Goal: Task Accomplishment & Management: Manage account settings

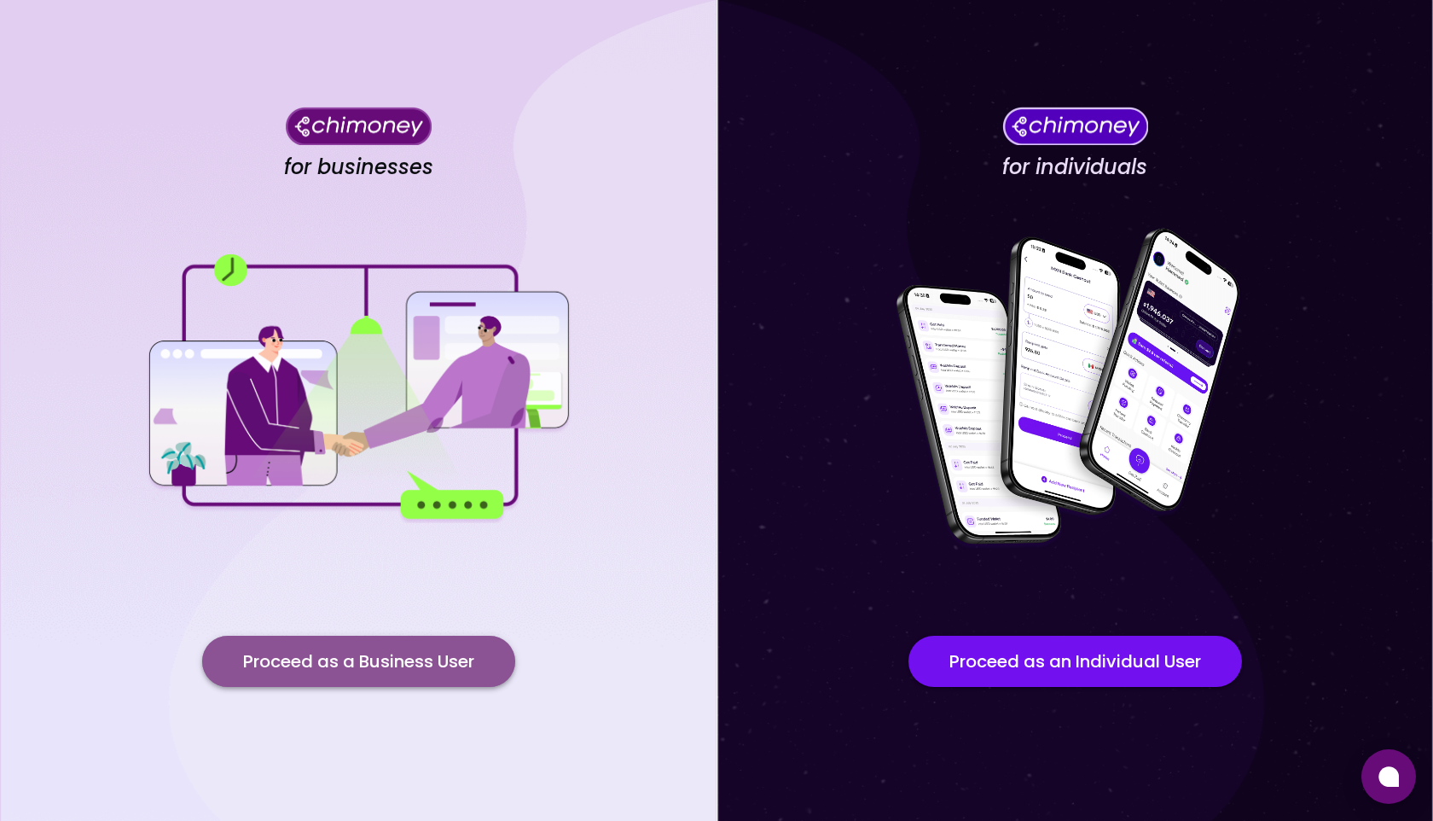
click at [366, 661] on button "Proceed as a Business User" at bounding box center [358, 660] width 313 height 51
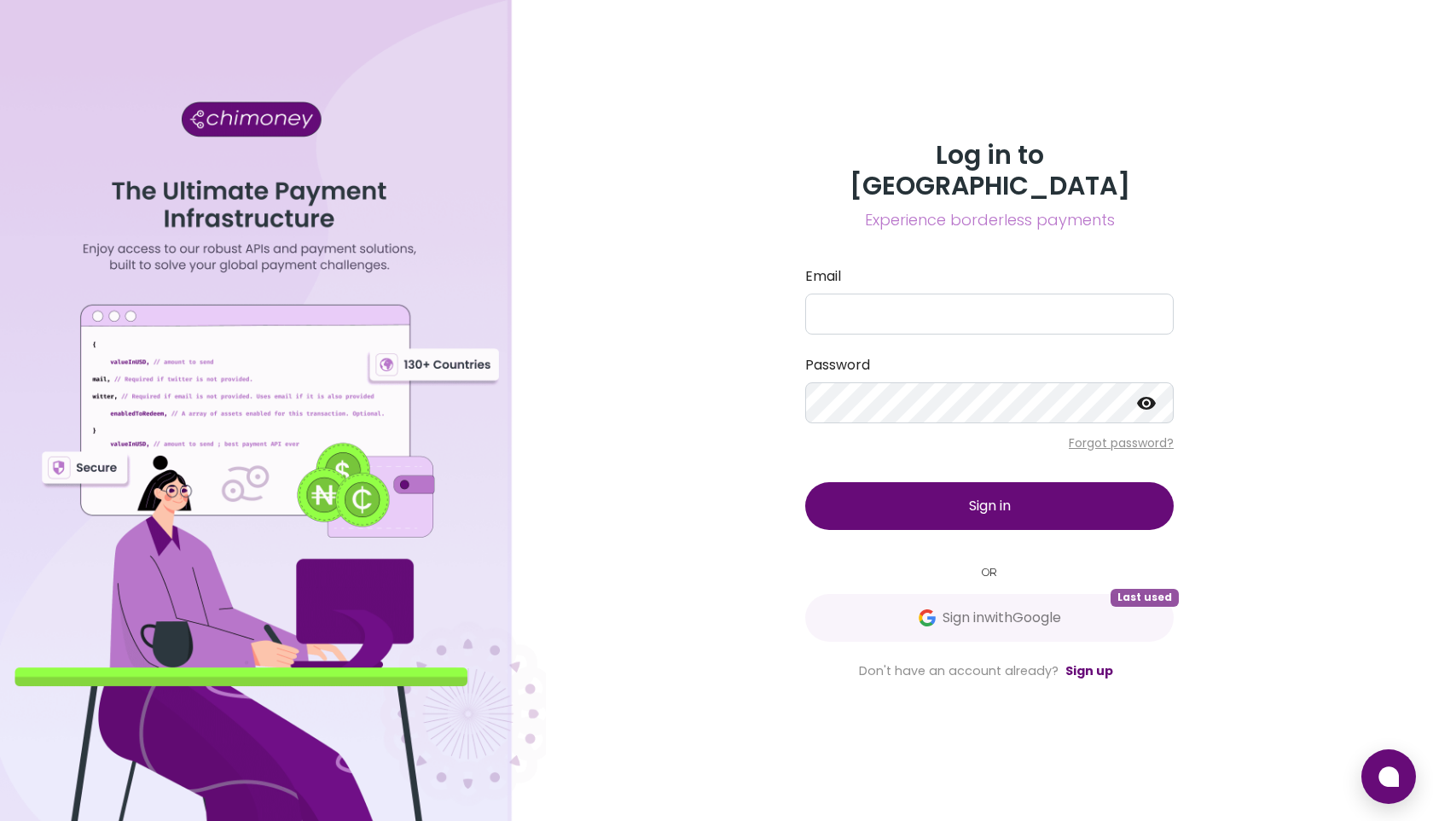
click at [931, 320] on form "Email Password Forgot password? Sign in" at bounding box center [989, 398] width 368 height 264
click at [924, 300] on input "Email" at bounding box center [989, 313] width 368 height 41
type input "mahfuz"
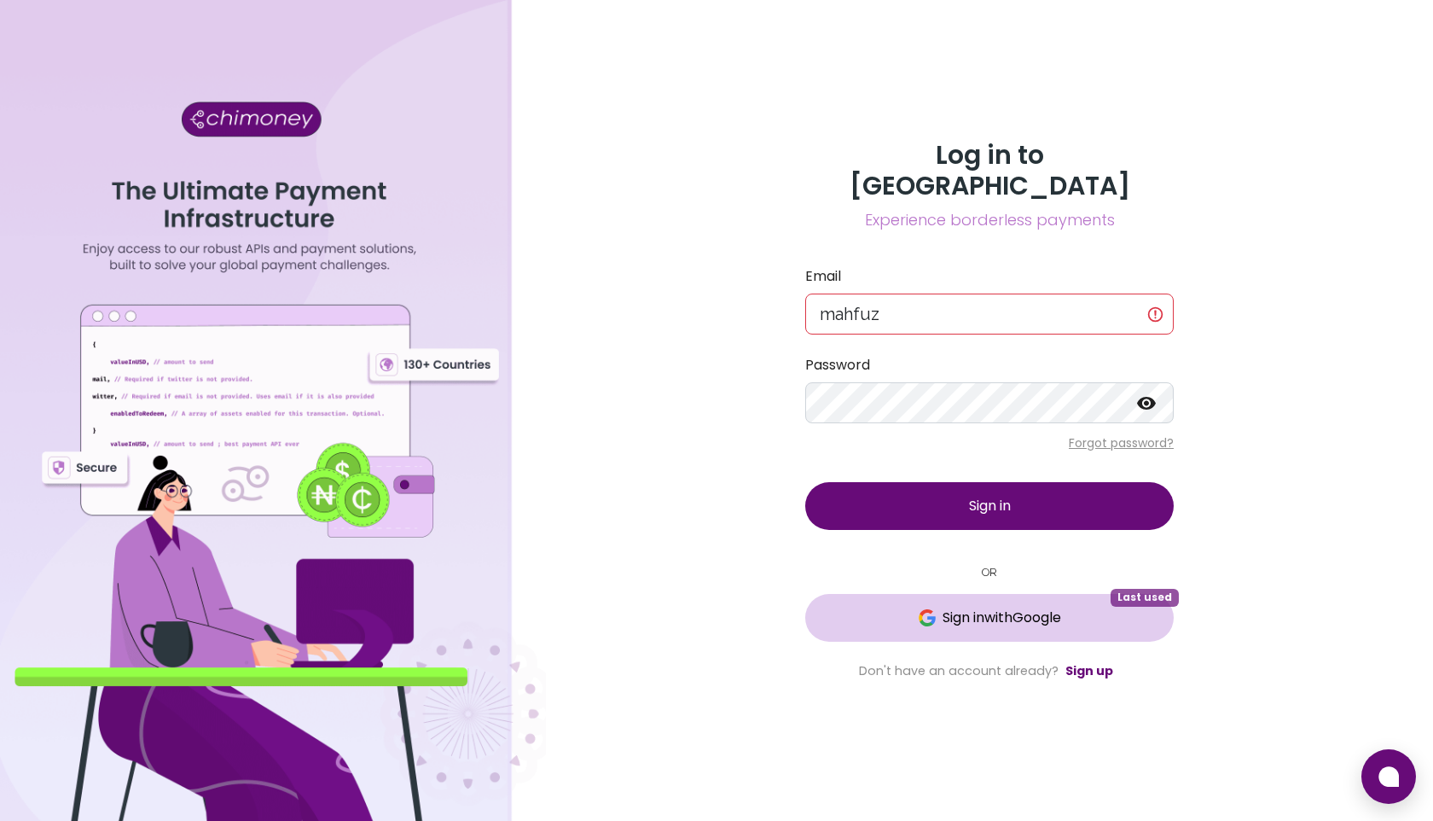
click at [943, 607] on span "Sign in with Google" at bounding box center [1002, 617] width 119 height 20
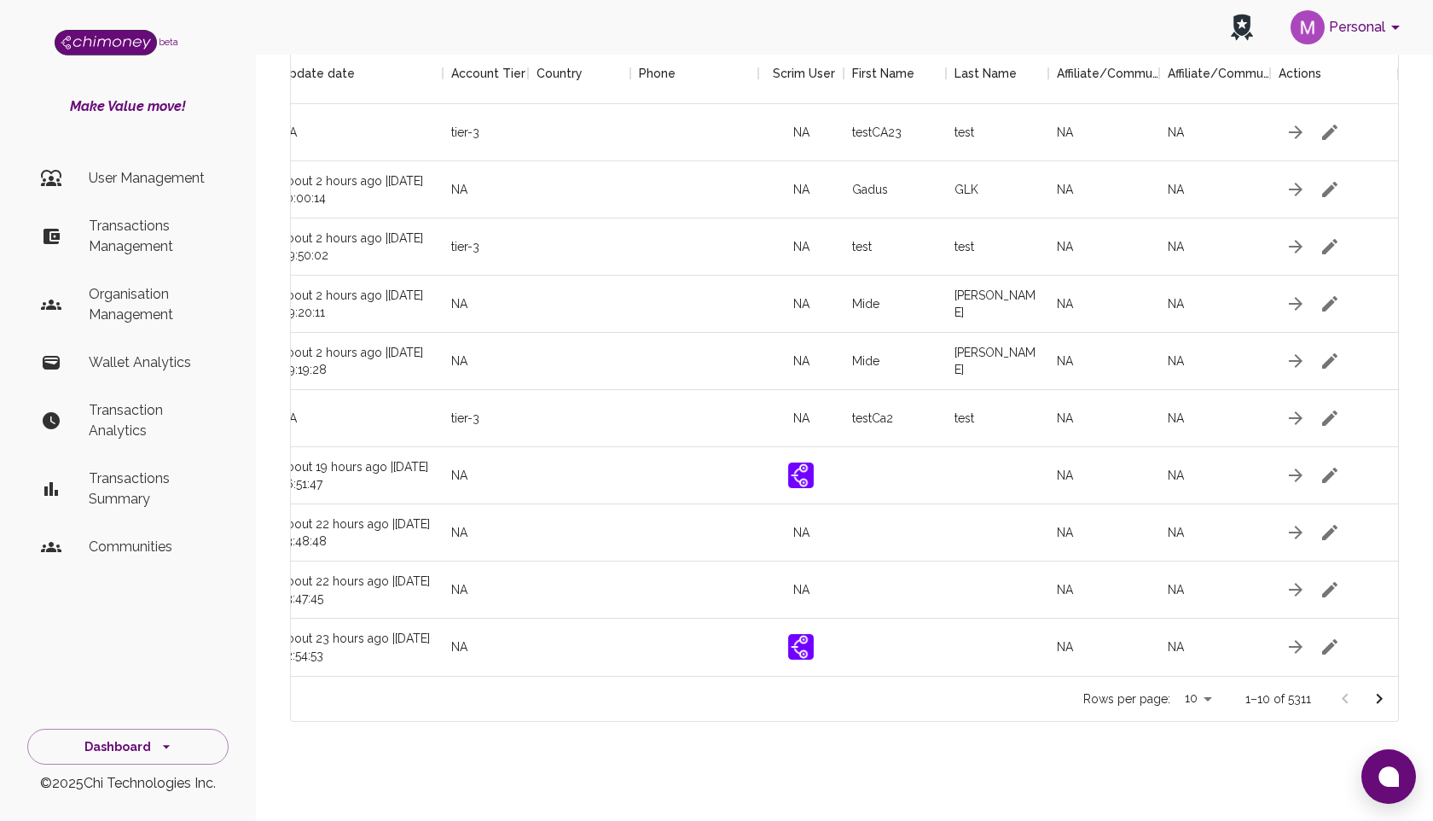
scroll to position [104, 0]
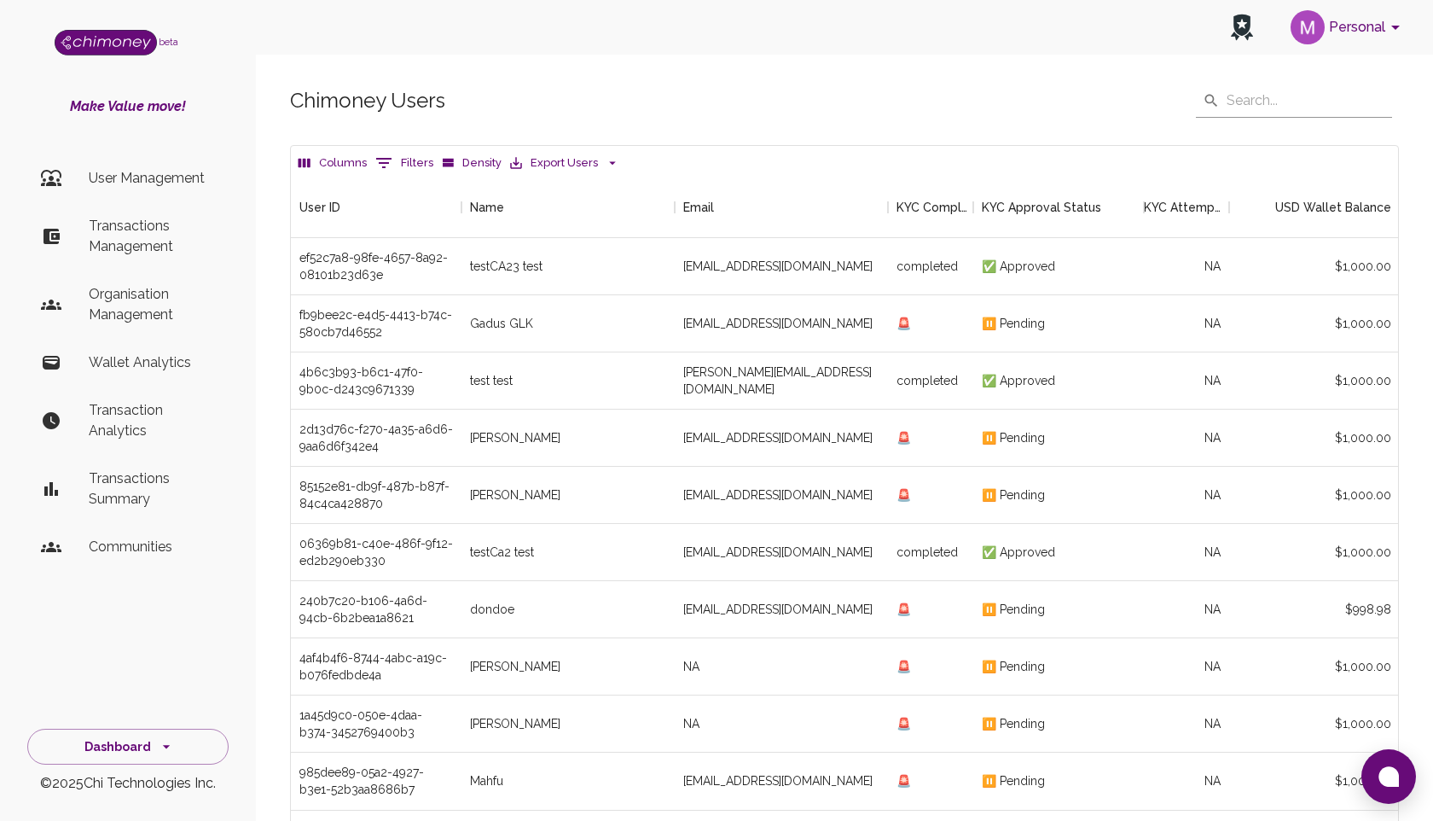
scroll to position [633, 1107]
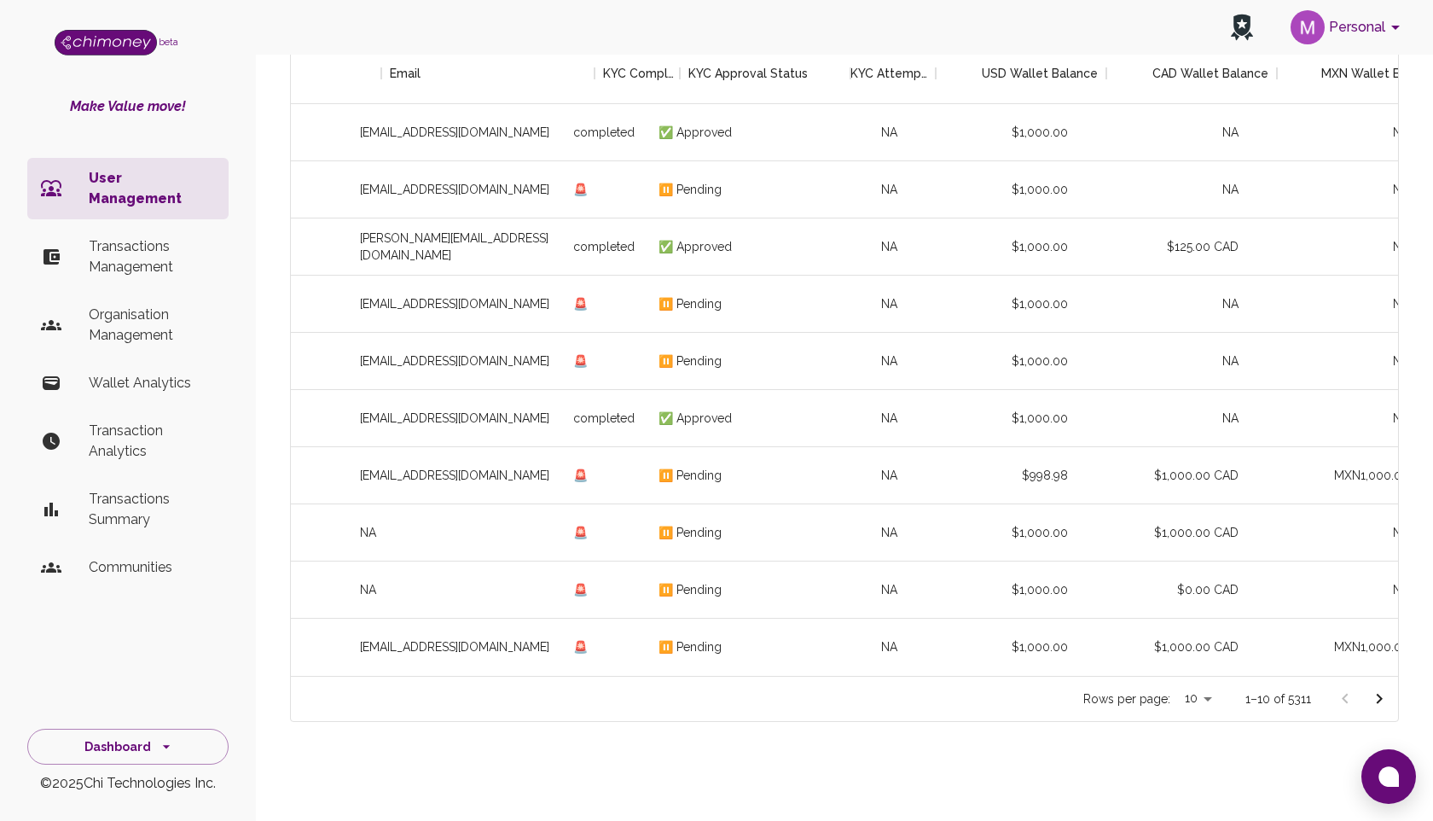
scroll to position [0, 498]
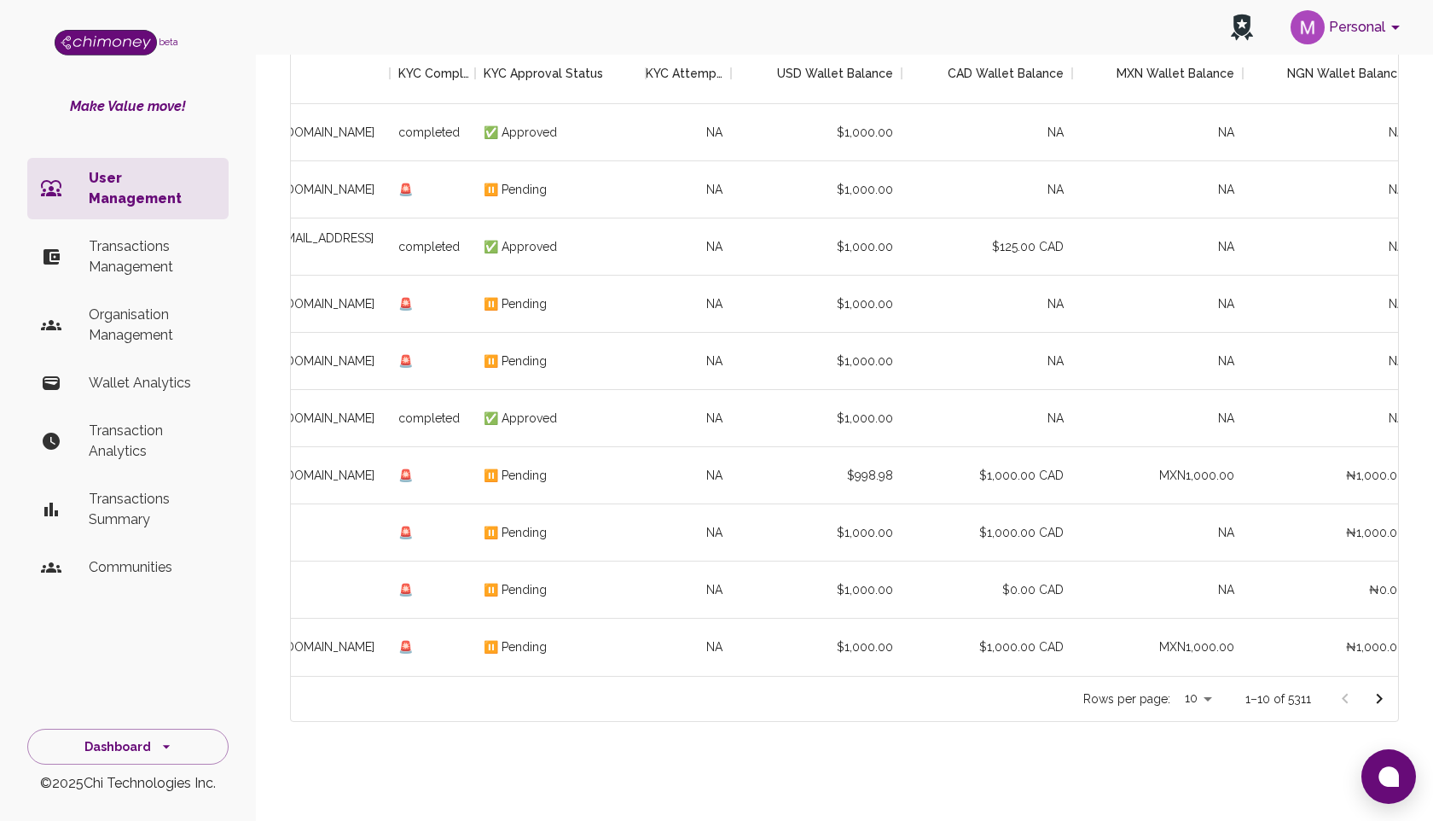
click at [1206, 693] on body "Personal beta Make Value move! User Management Transactions Management Organisa…" at bounding box center [716, 343] width 1433 height 954
click at [1200, 694] on li "20" at bounding box center [1200, 692] width 50 height 31
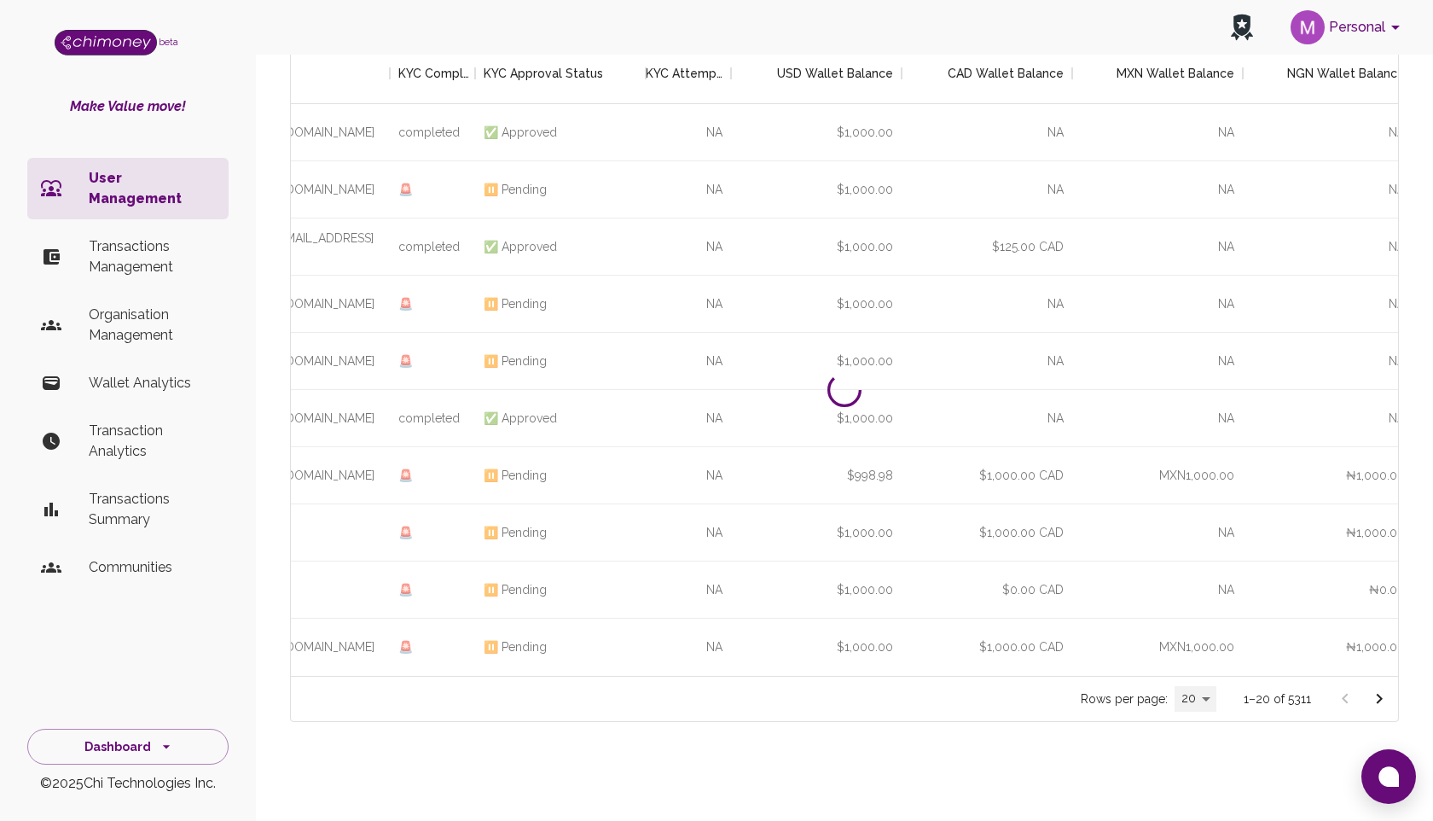
type input "20"
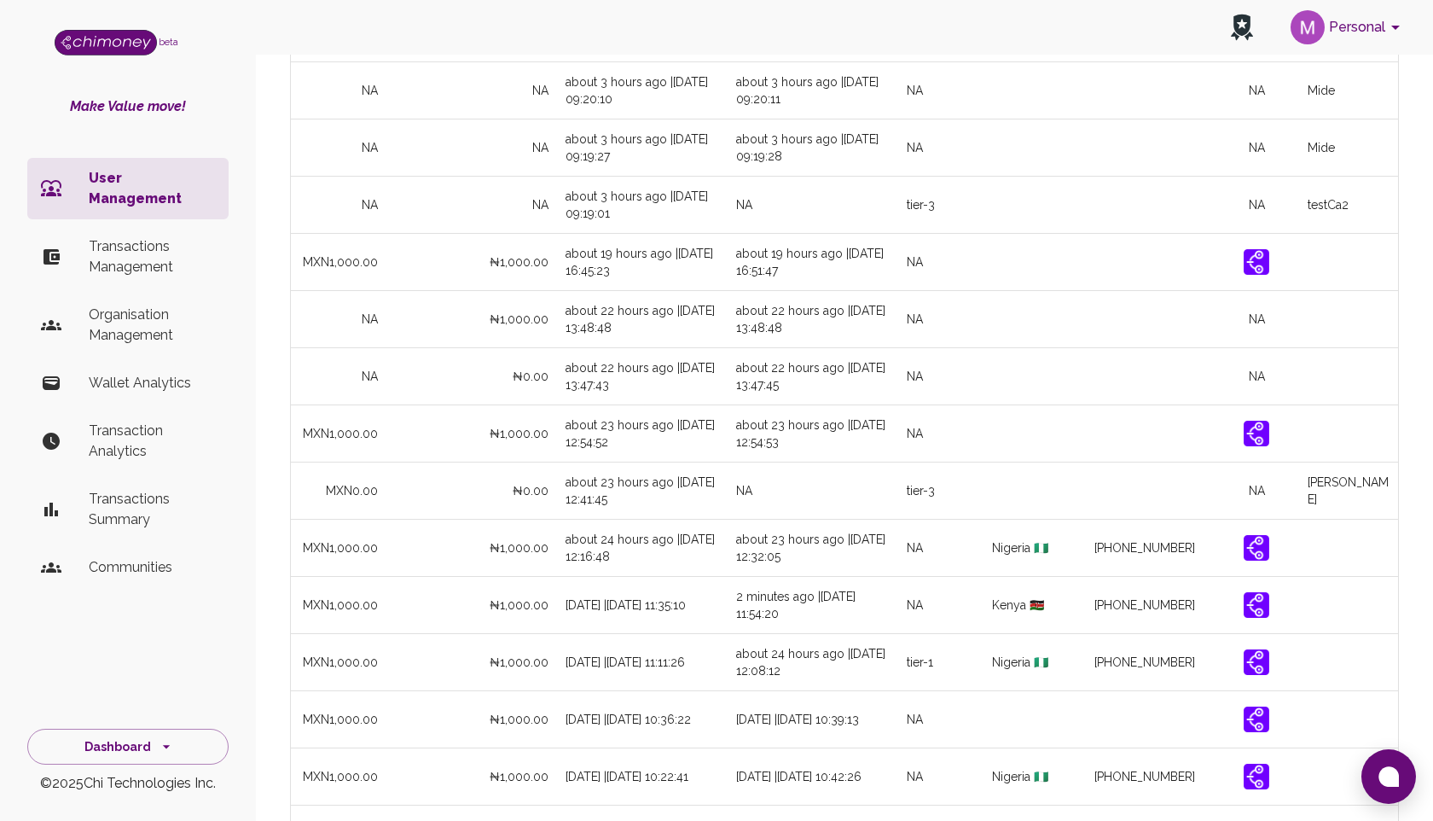
scroll to position [0, 1810]
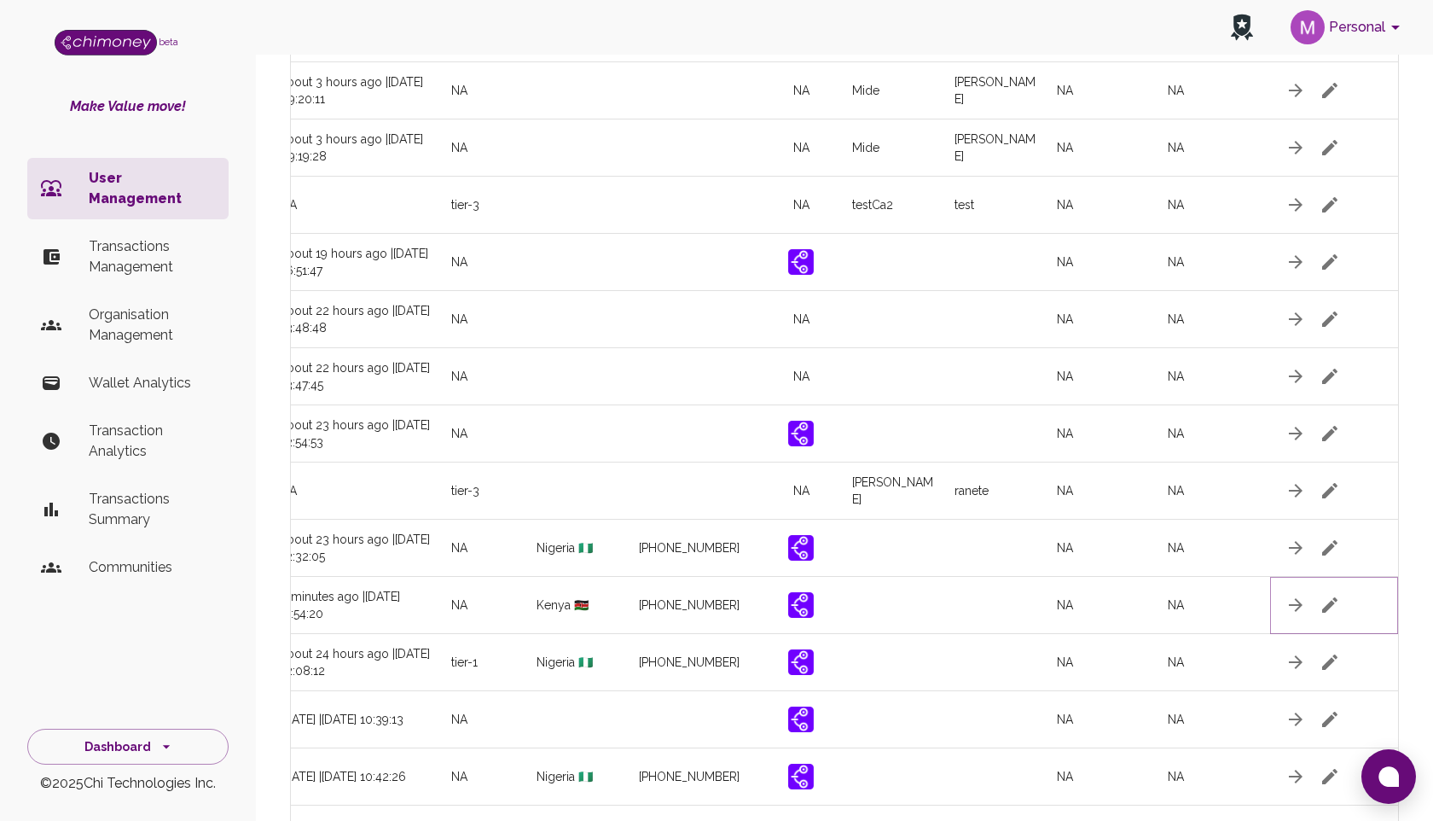
click at [1330, 603] on icon "button" at bounding box center [1329, 604] width 15 height 15
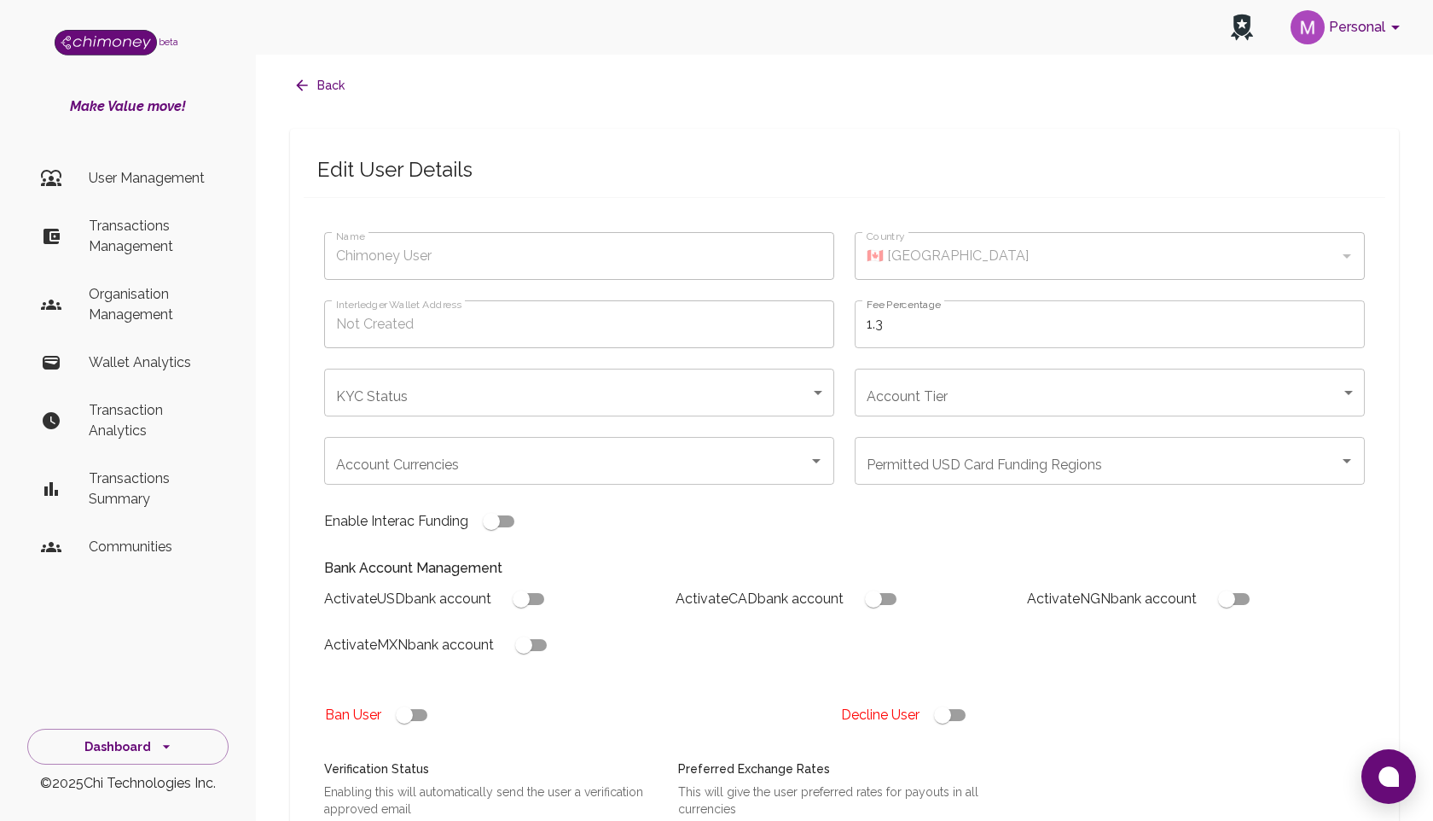
type input "[PERSON_NAME]"
type input "🇰🇪 [GEOGRAPHIC_DATA]"
type input "under_review"
checkbox input "true"
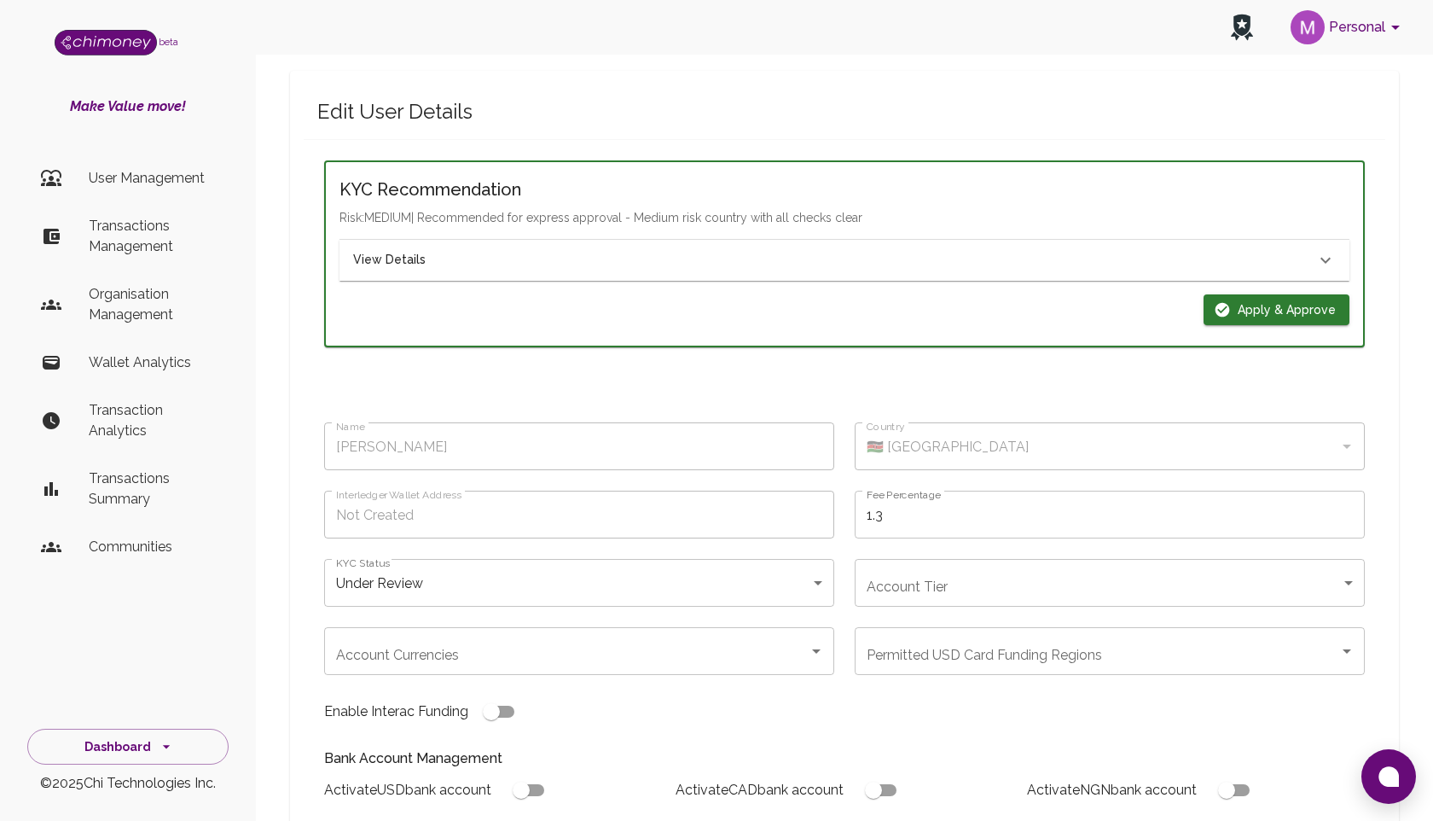
scroll to position [64, 0]
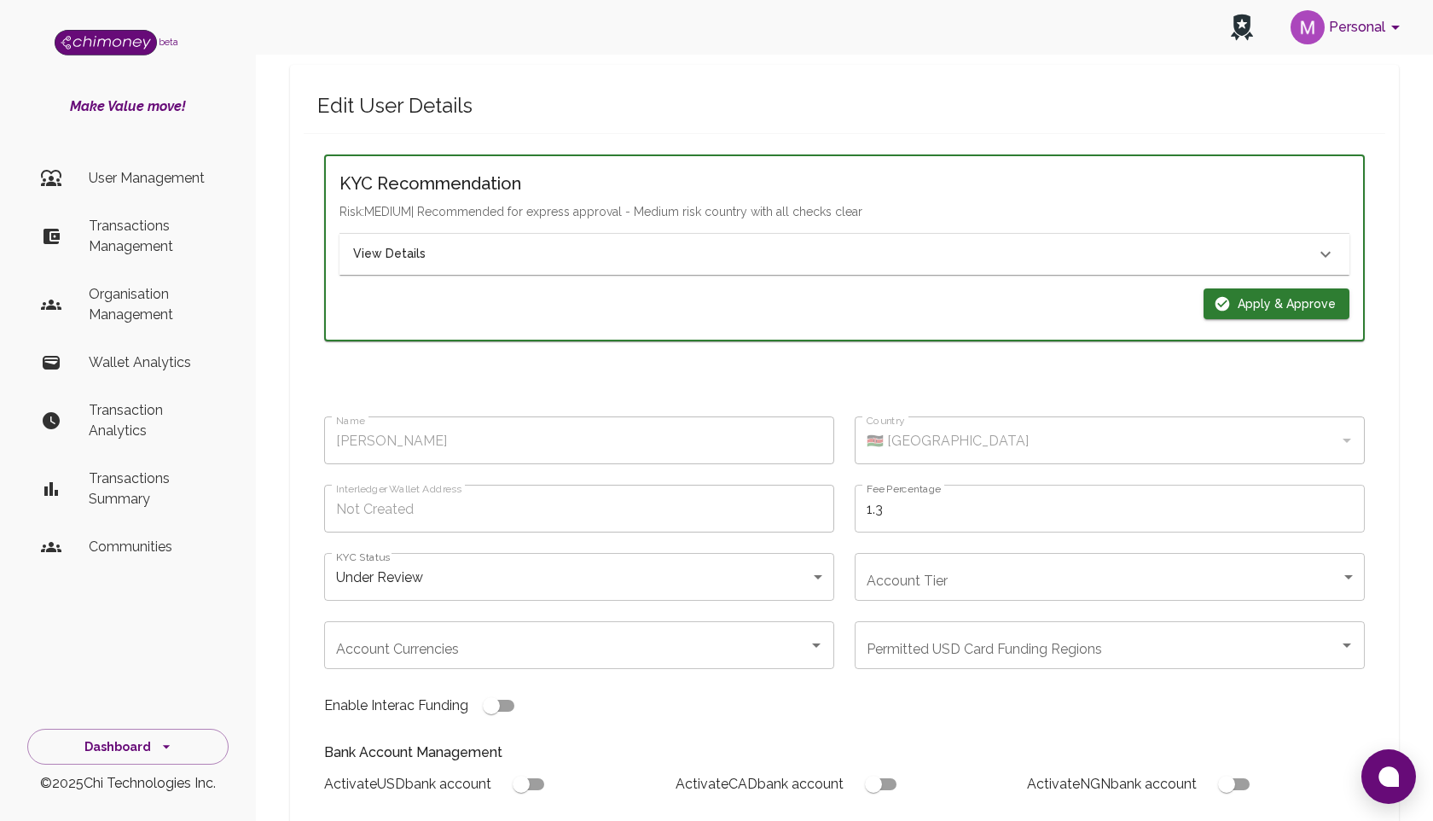
click at [897, 249] on div "View Details" at bounding box center [834, 254] width 962 height 19
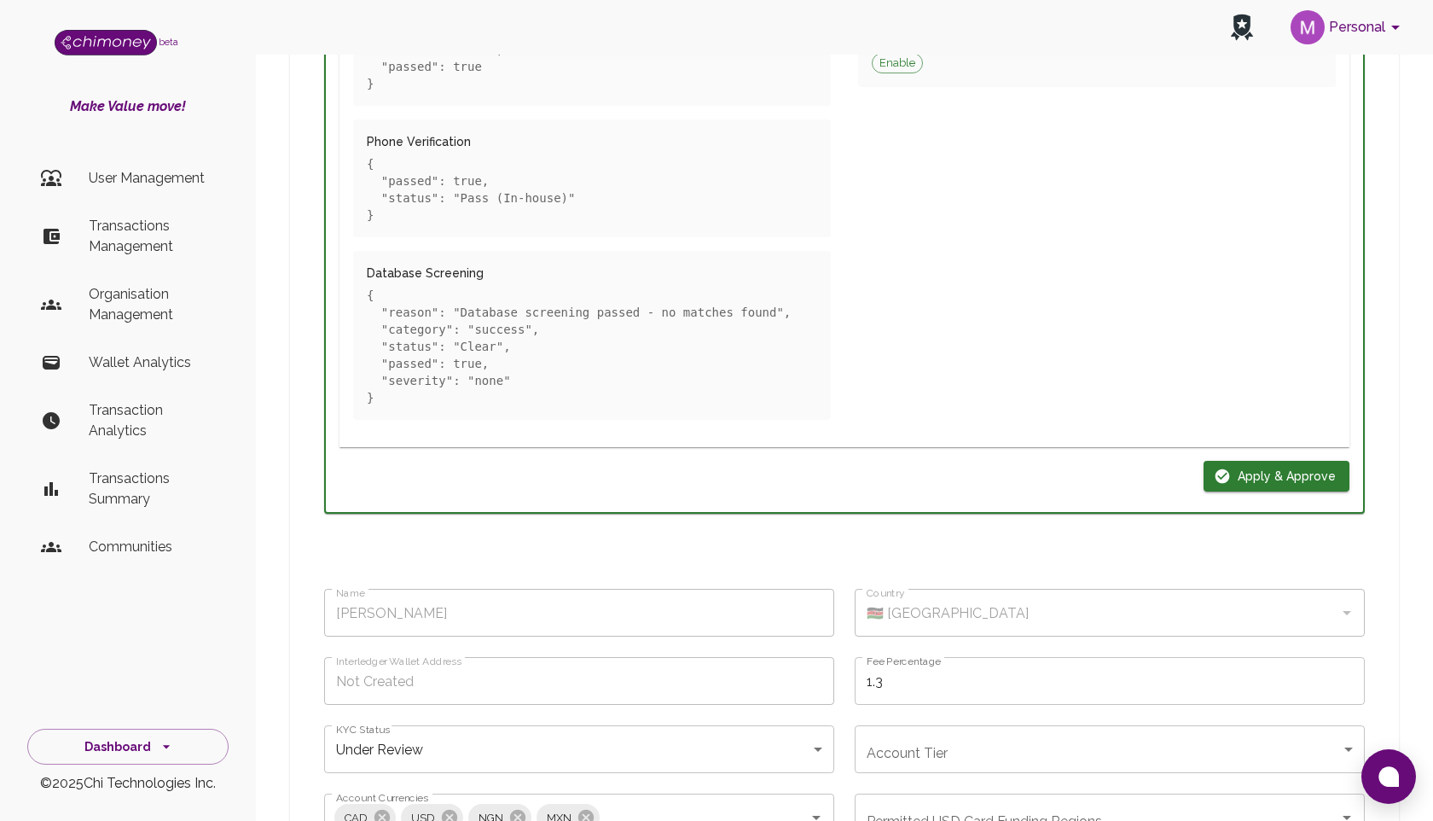
scroll to position [962, 0]
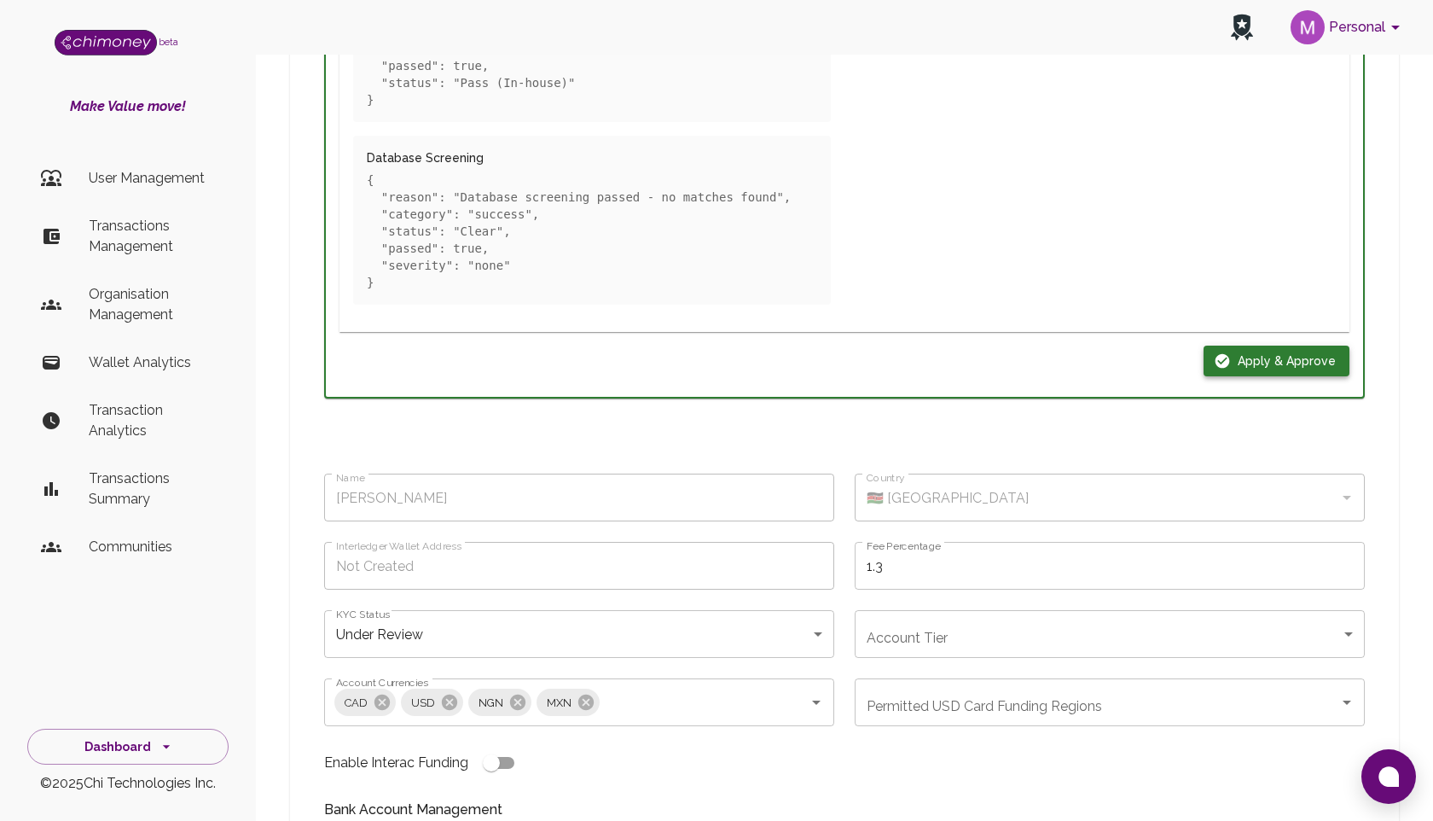
click at [1240, 363] on button "Apply & Approve" at bounding box center [1277, 361] width 146 height 32
type input "completed"
type input "tier-1"
checkbox input "true"
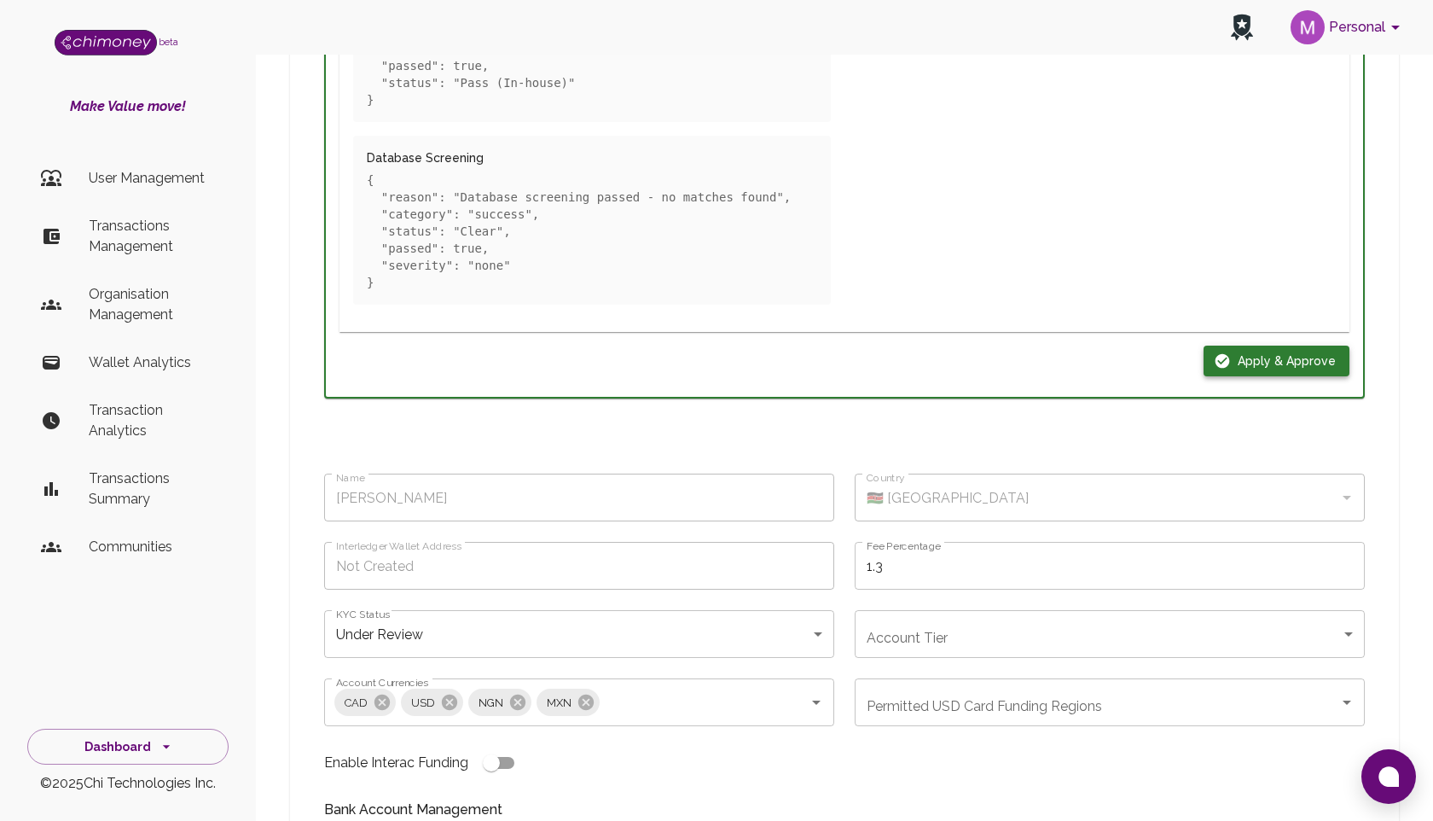
checkbox input "true"
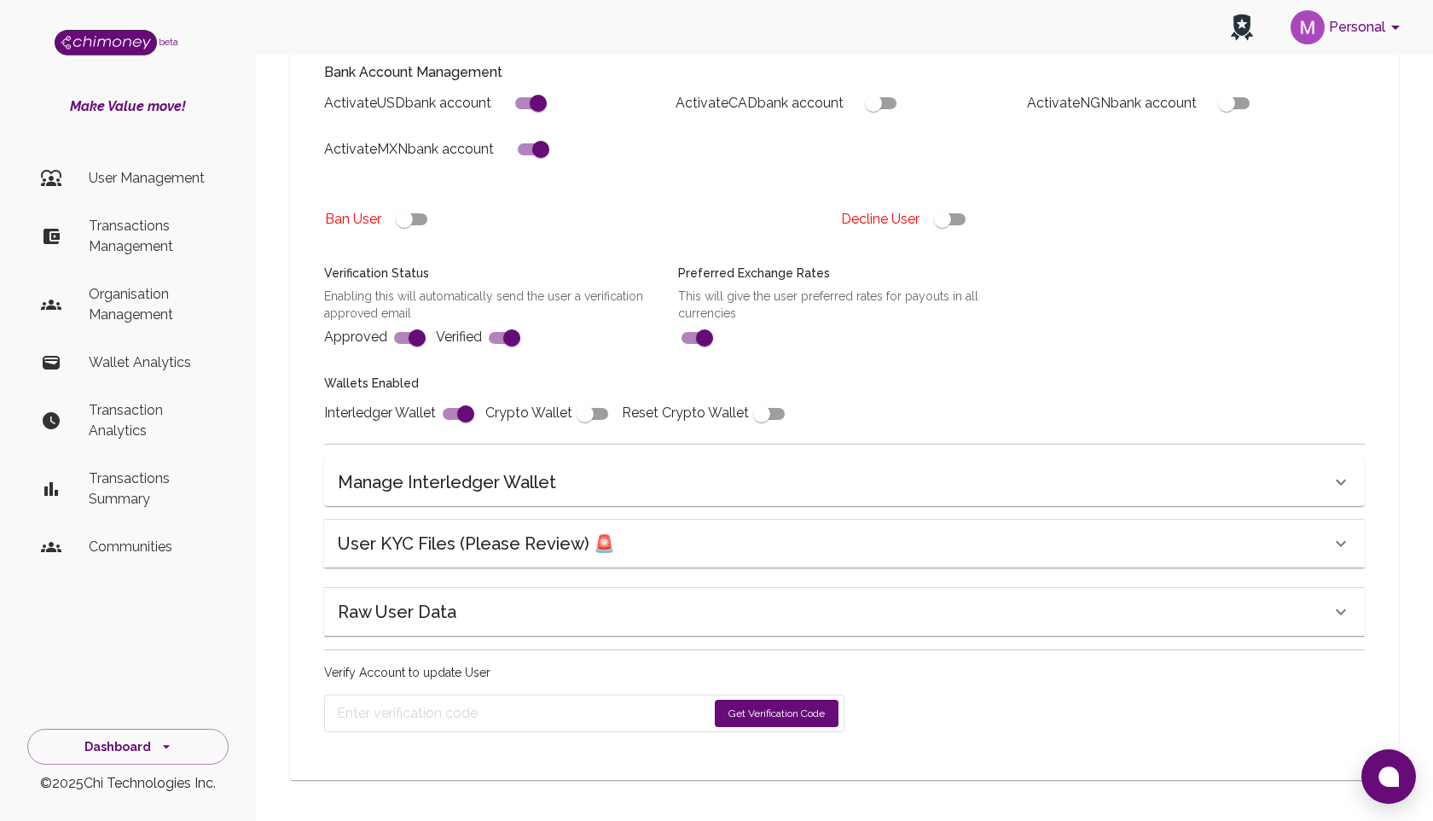
scroll to position [496, 0]
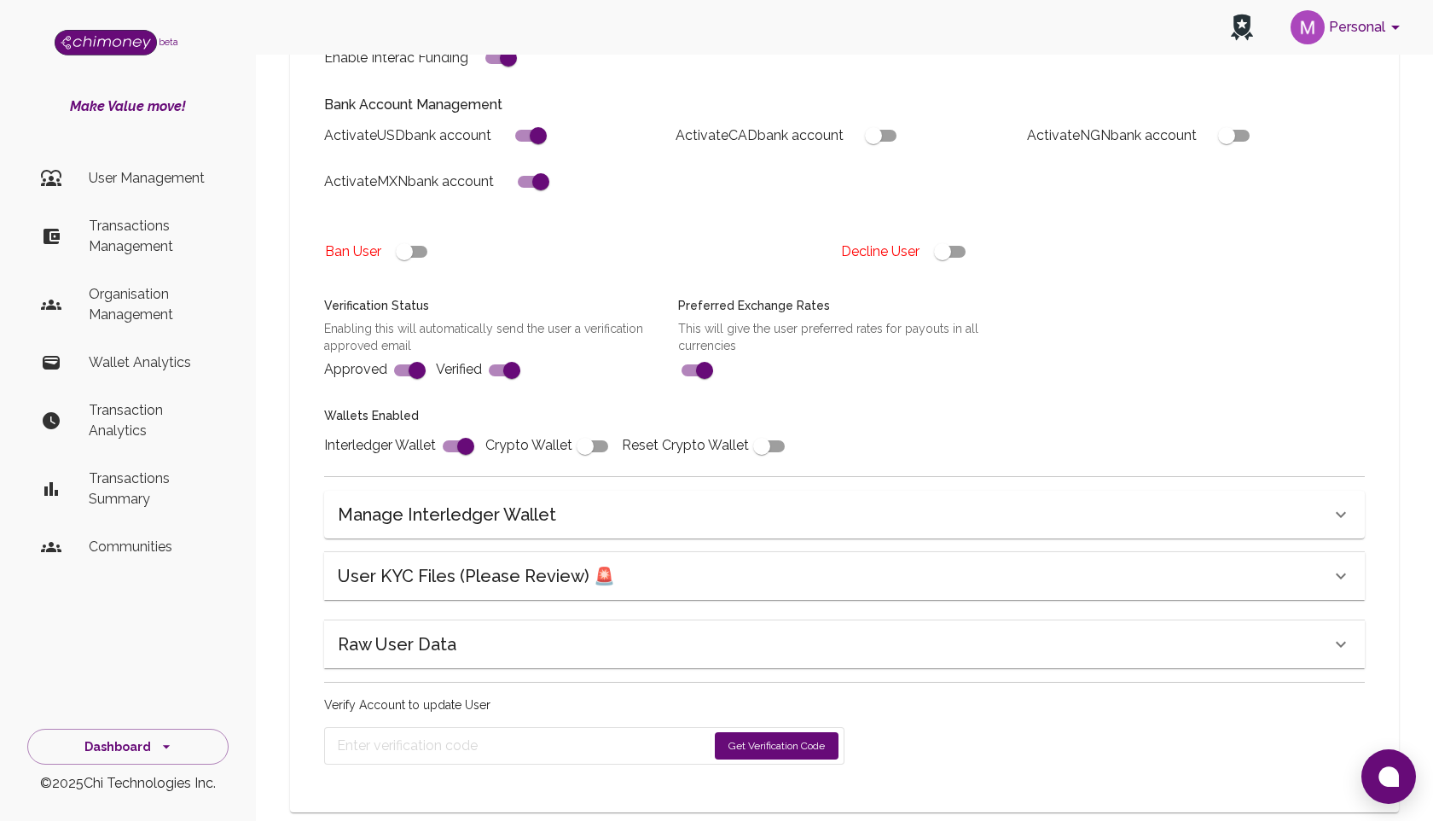
click at [760, 732] on button "Get Verification Code" at bounding box center [777, 745] width 124 height 27
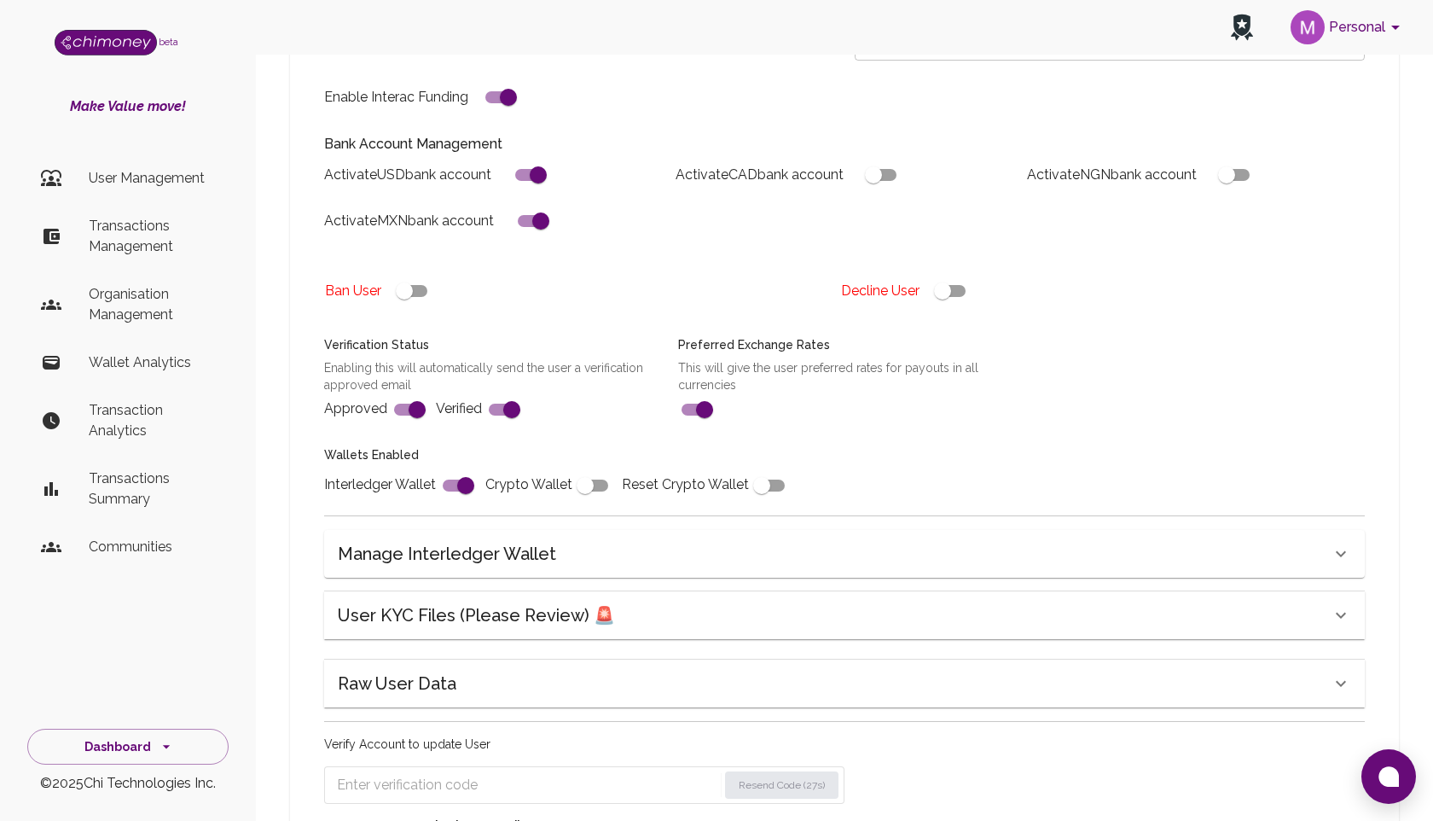
scroll to position [550, 0]
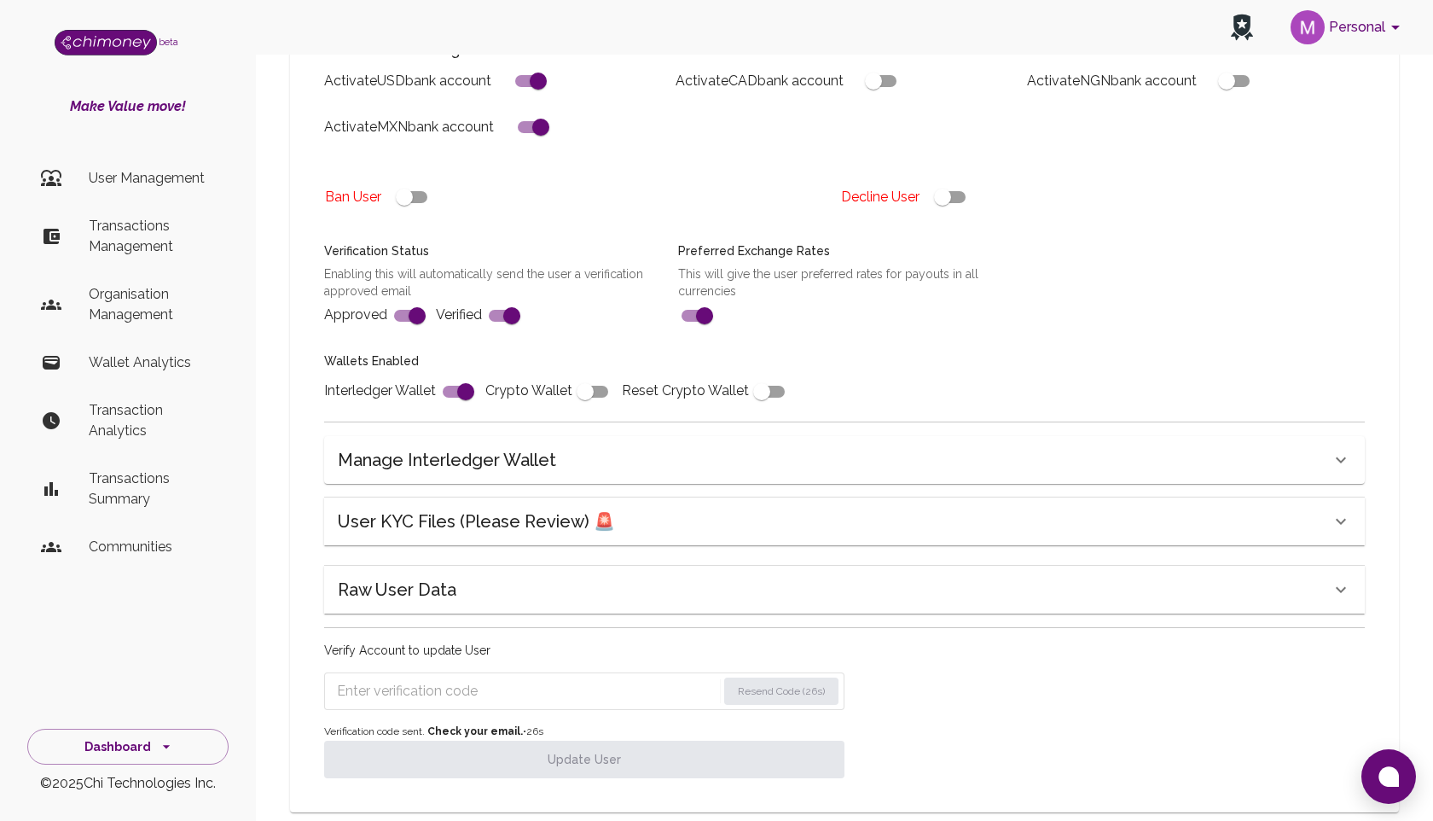
click at [571, 677] on input "Enter verification code" at bounding box center [527, 690] width 380 height 27
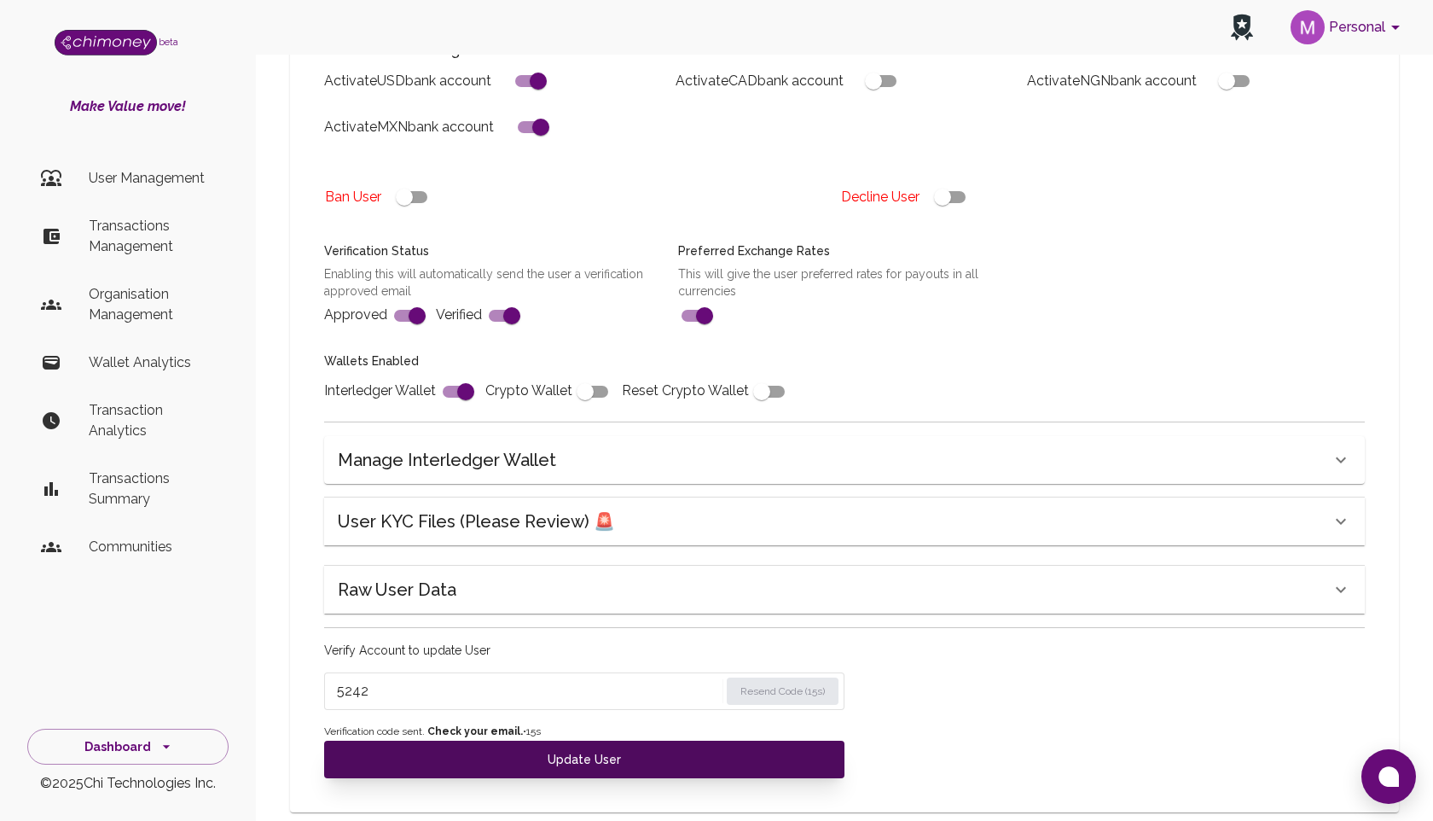
type input "5242"
click at [572, 740] on button "Update User" at bounding box center [584, 759] width 520 height 38
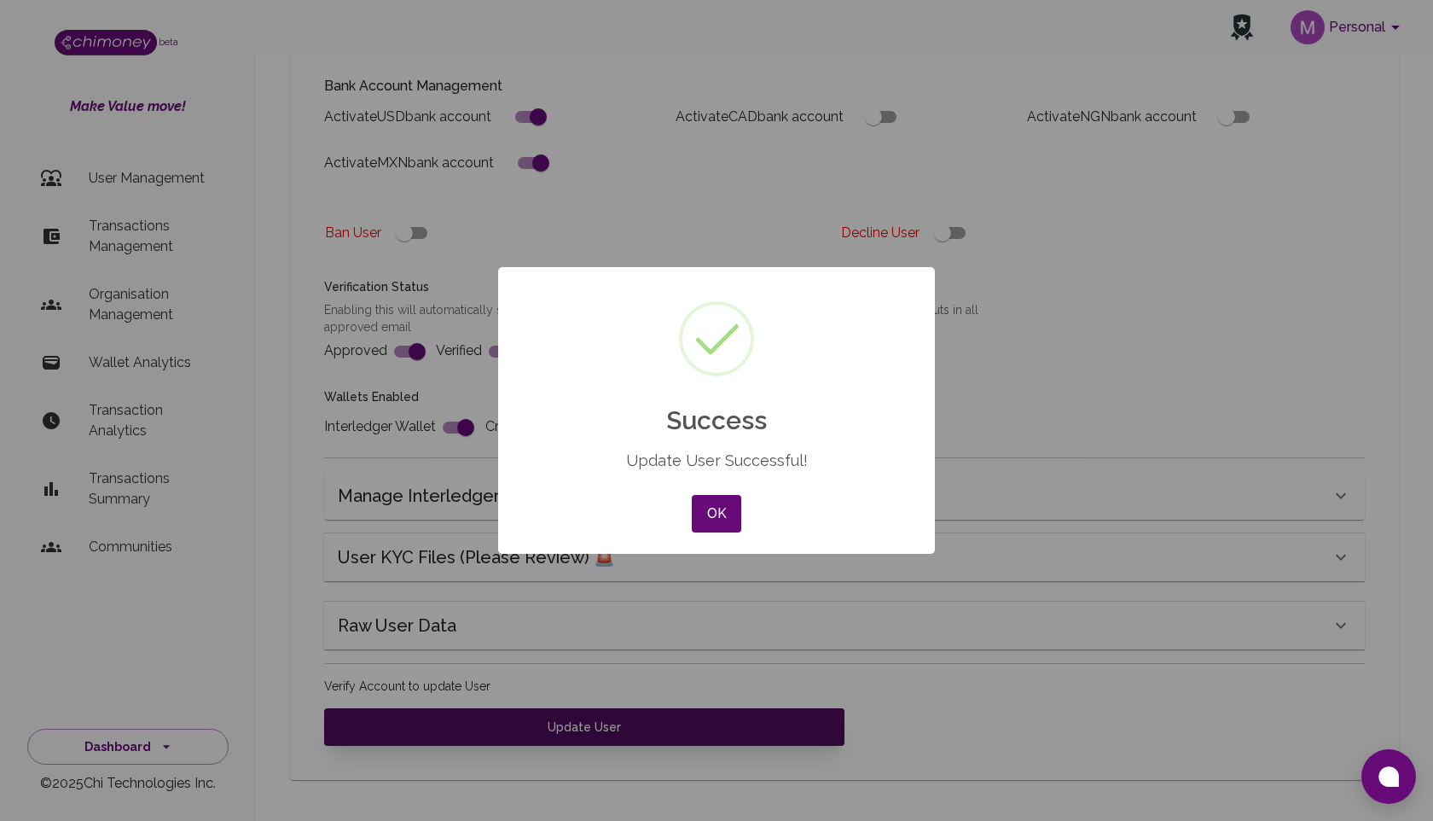
scroll to position [482, 0]
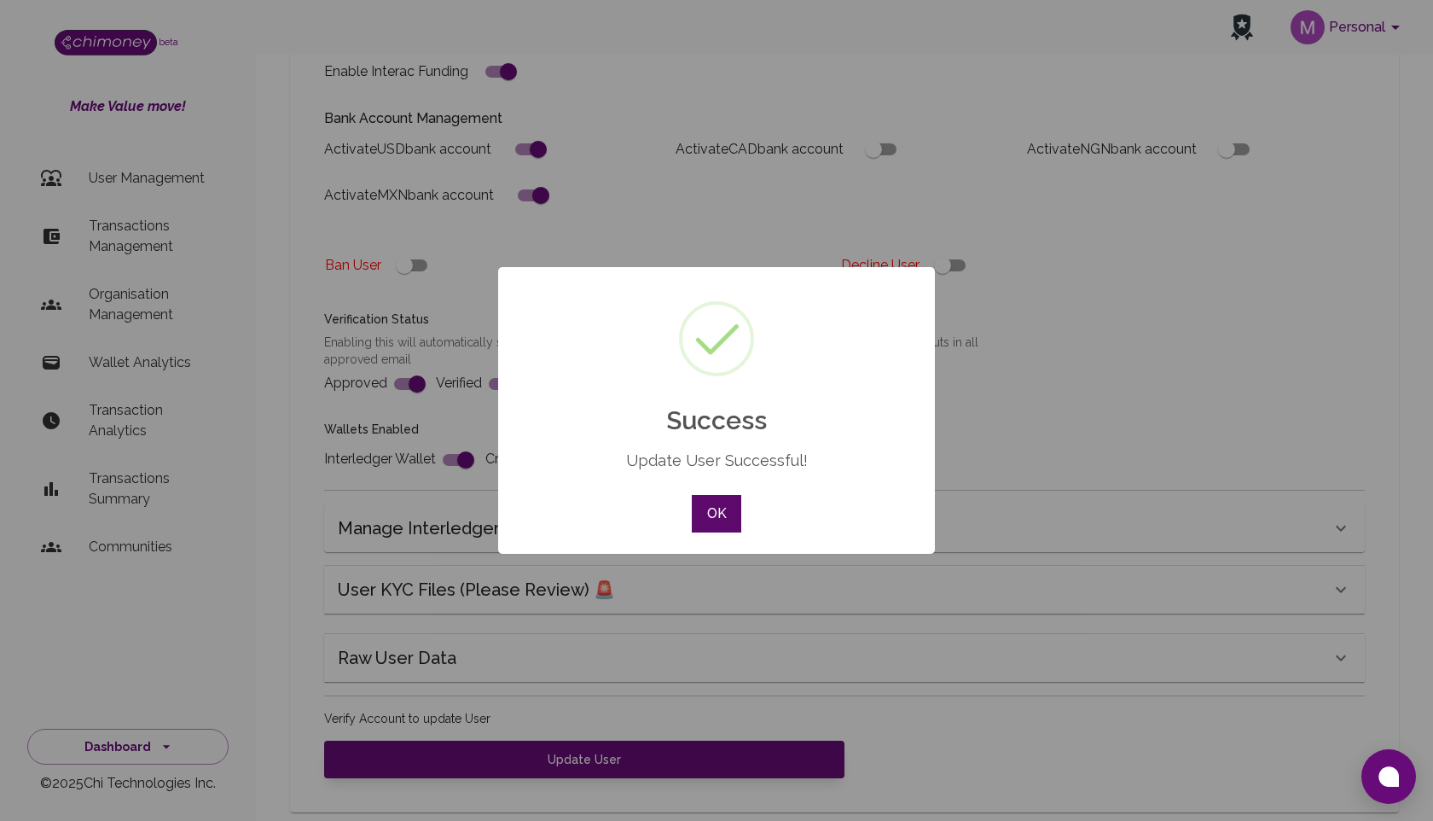
click at [718, 509] on button "OK" at bounding box center [716, 514] width 49 height 38
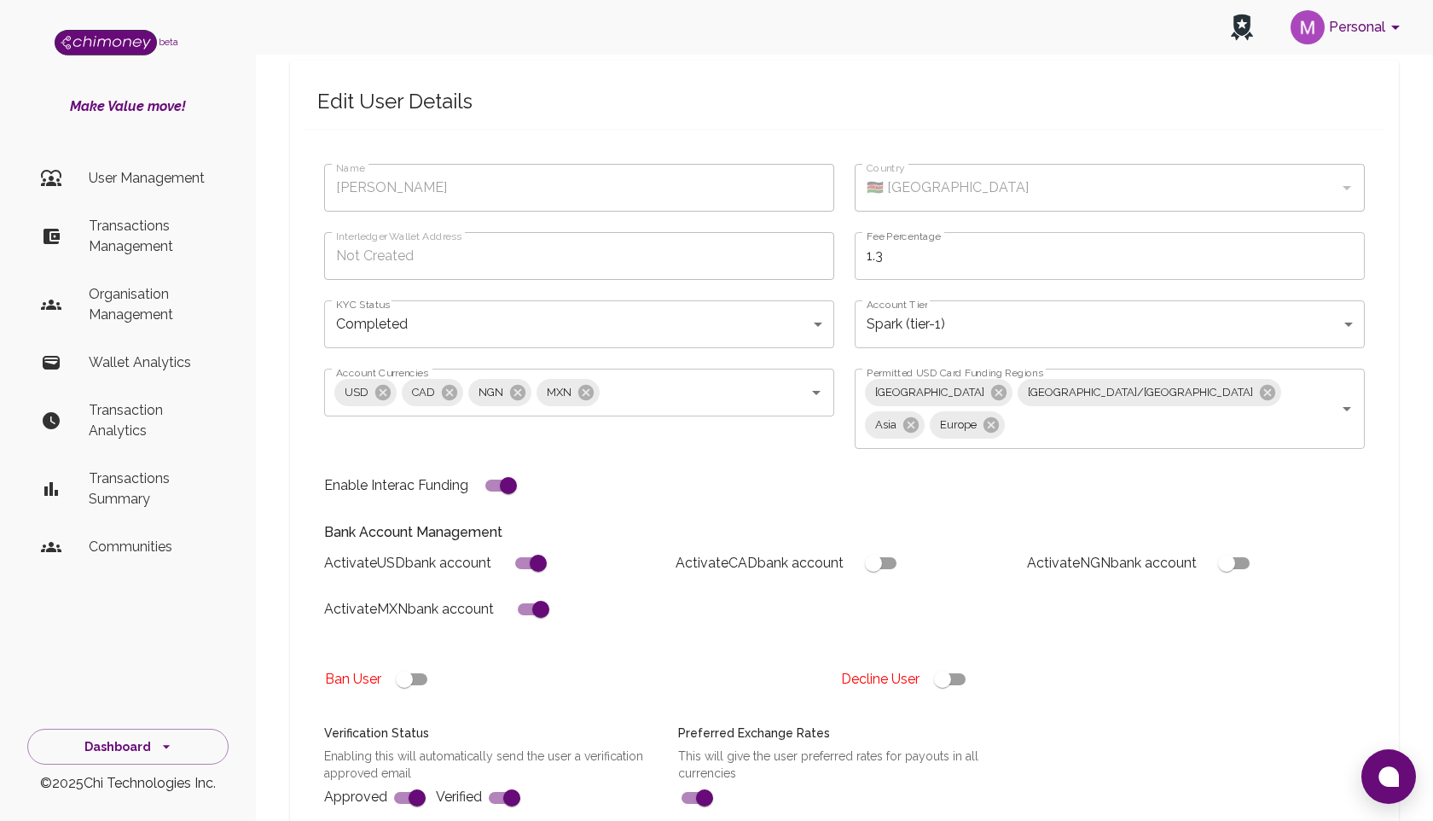
scroll to position [0, 0]
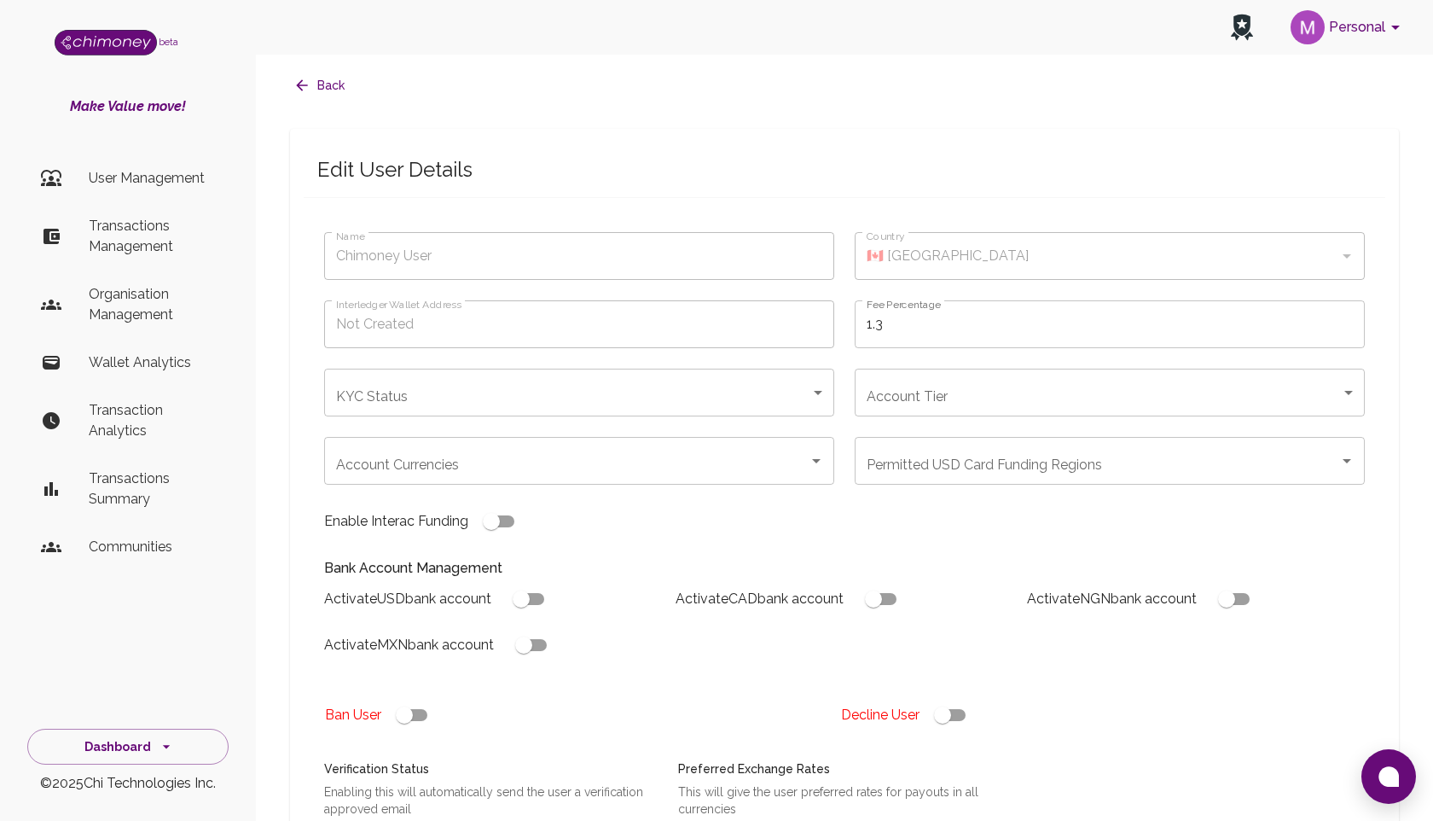
type input "[PERSON_NAME]"
type input "🇰🇪 [GEOGRAPHIC_DATA]"
type input "completed"
type input "tier-1"
checkbox input "true"
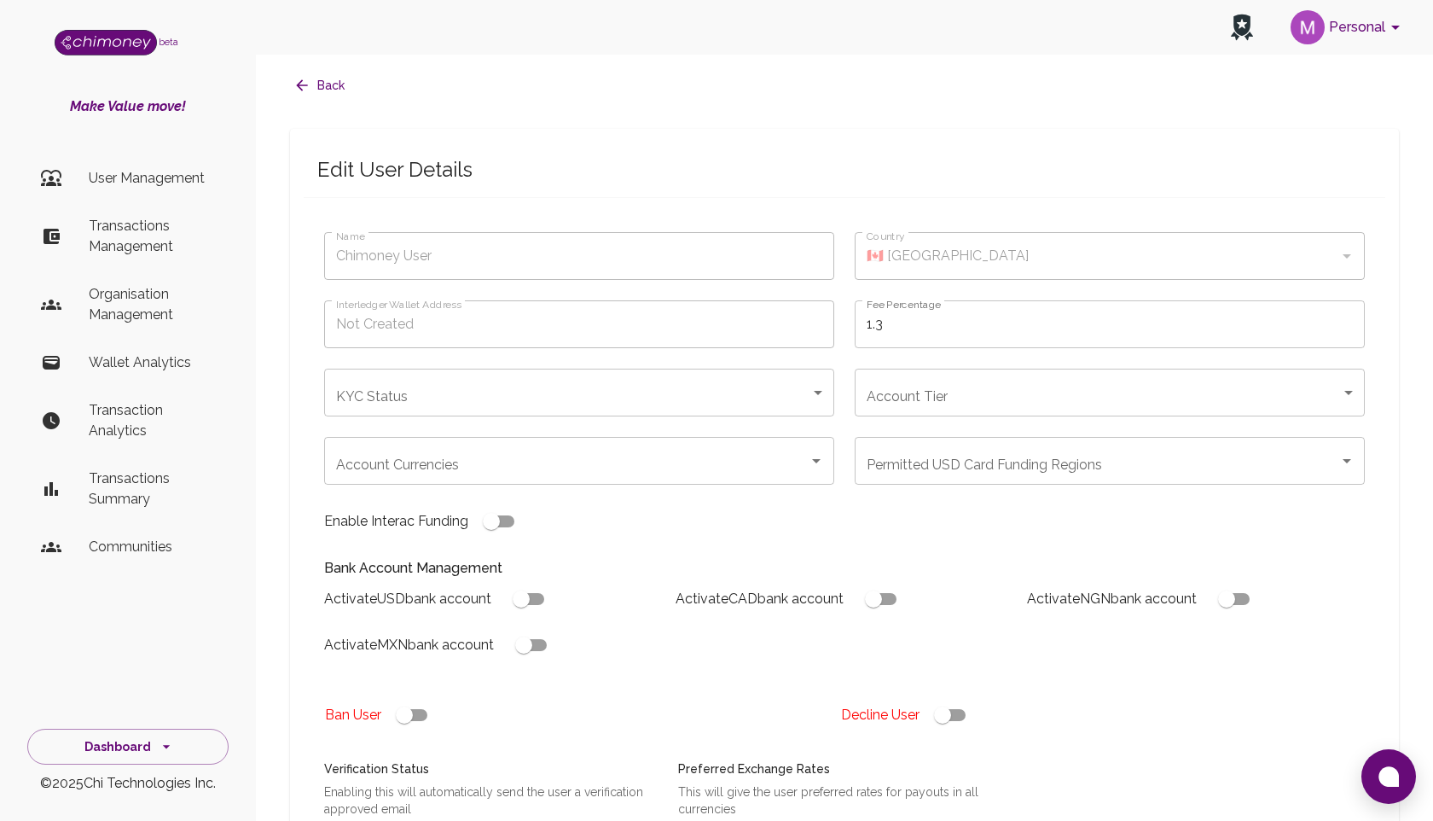
checkbox input "true"
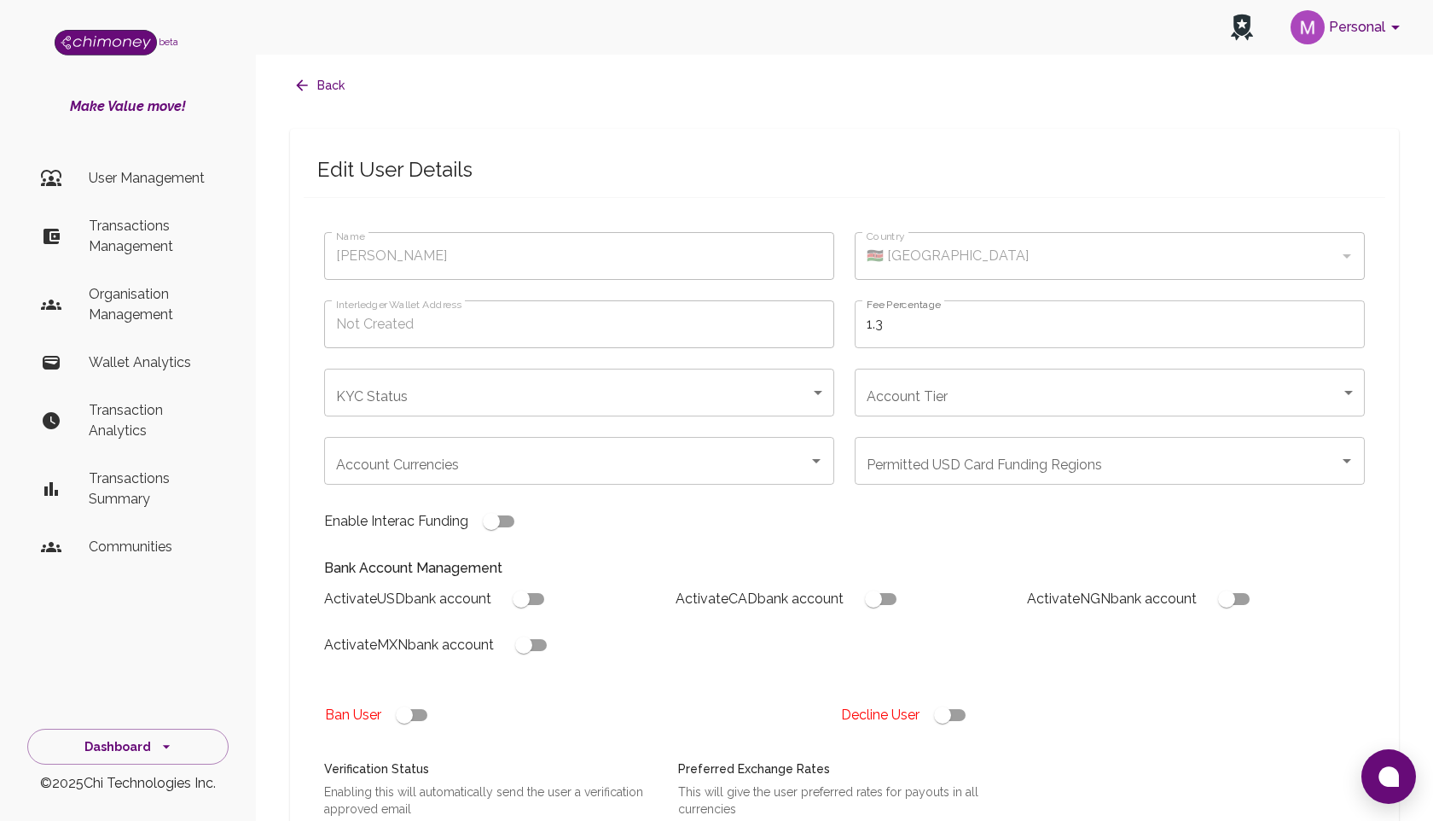
checkbox input "true"
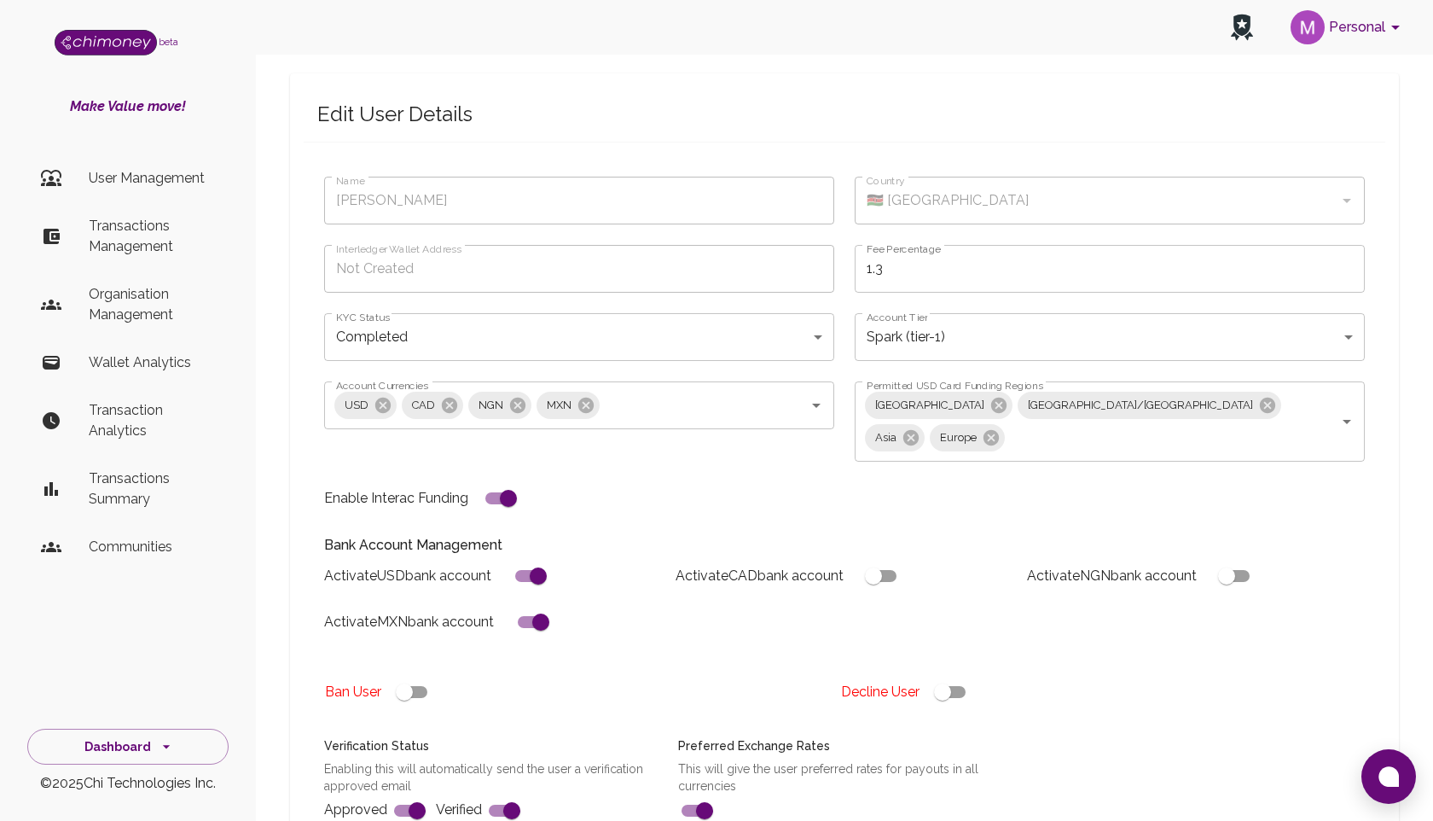
scroll to position [30, 0]
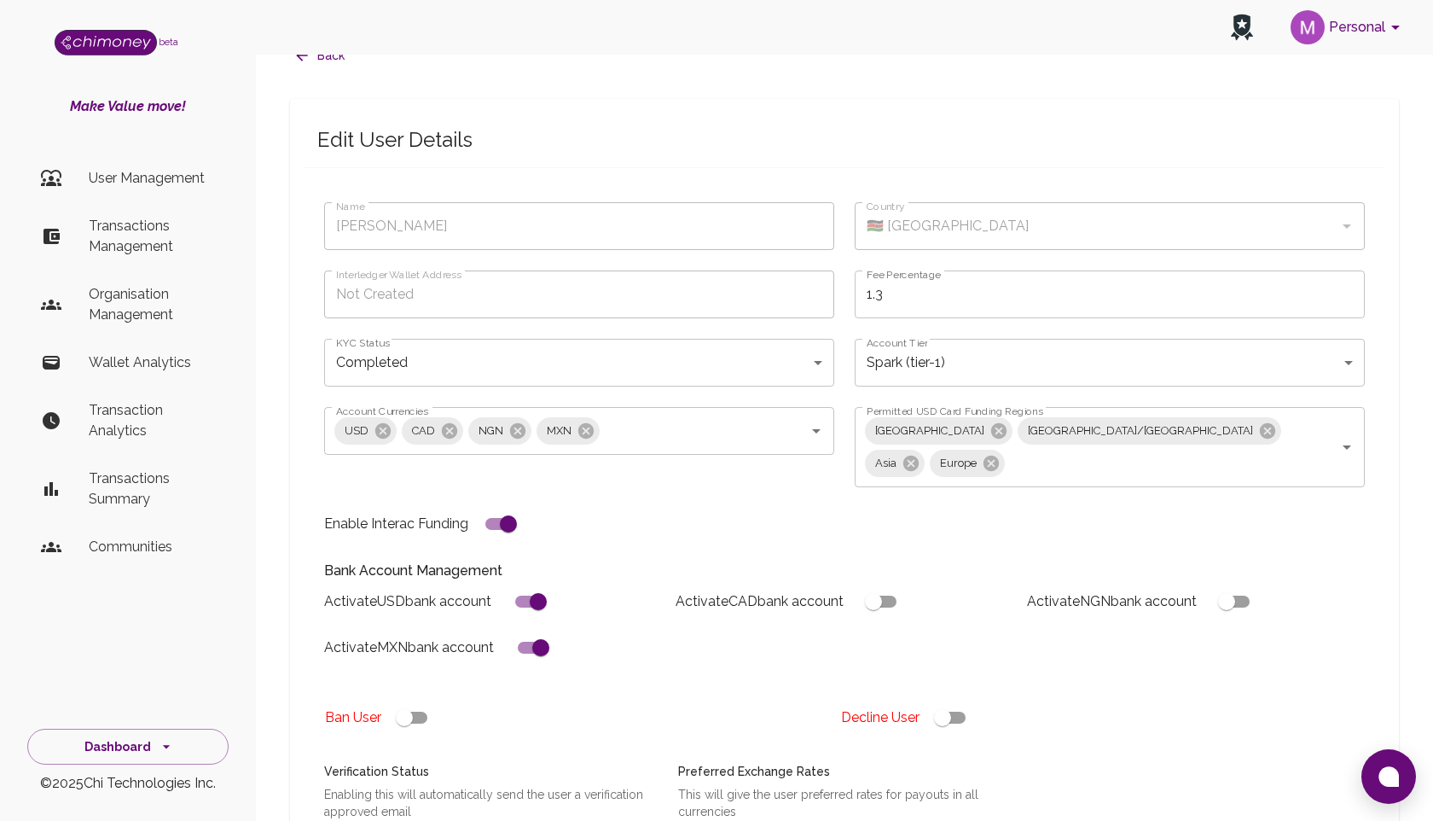
click at [492, 508] on input "checkbox" at bounding box center [508, 524] width 97 height 32
checkbox input "false"
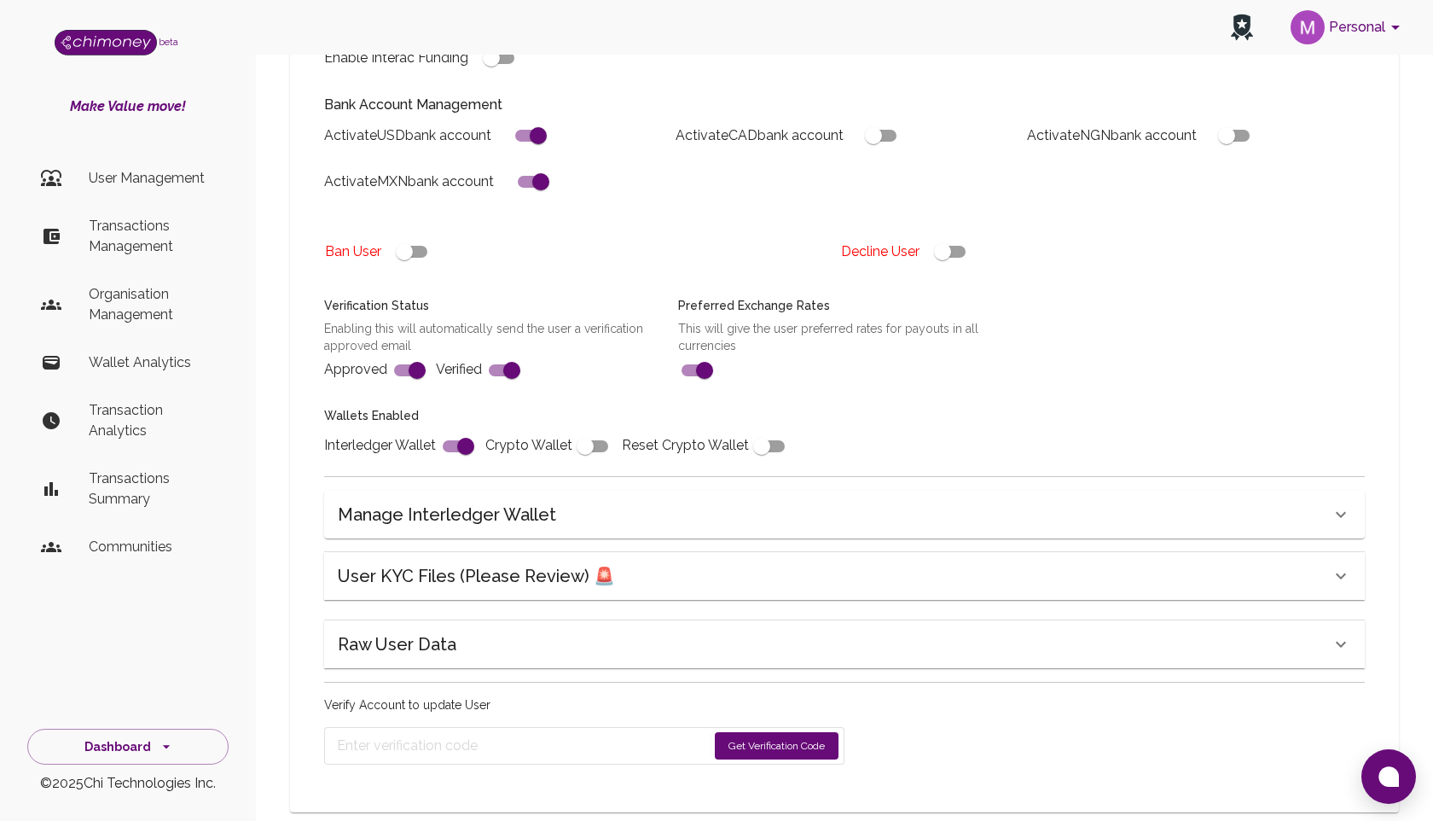
click at [760, 732] on button "Get Verification Code" at bounding box center [777, 745] width 124 height 27
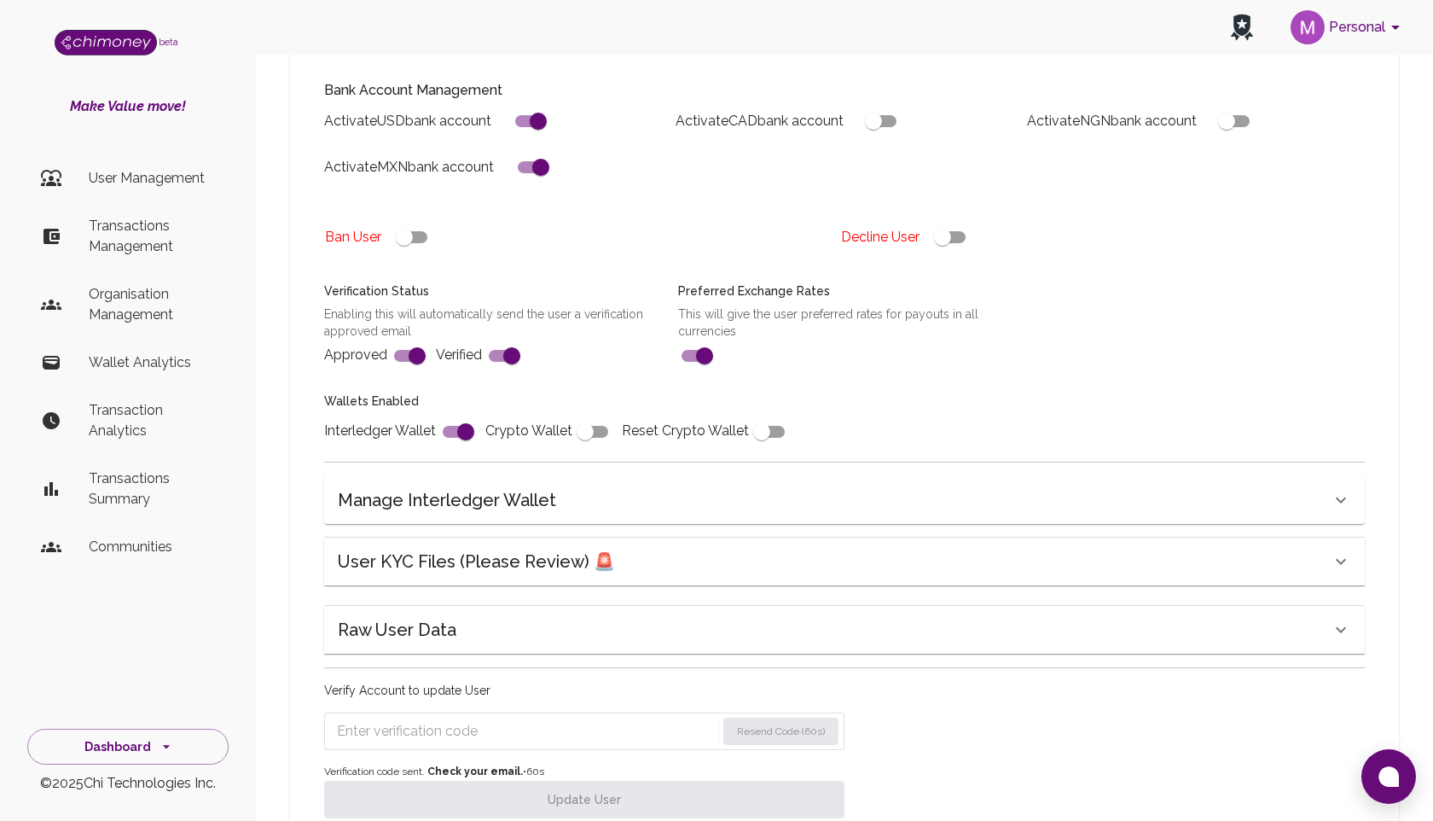
scroll to position [520, 0]
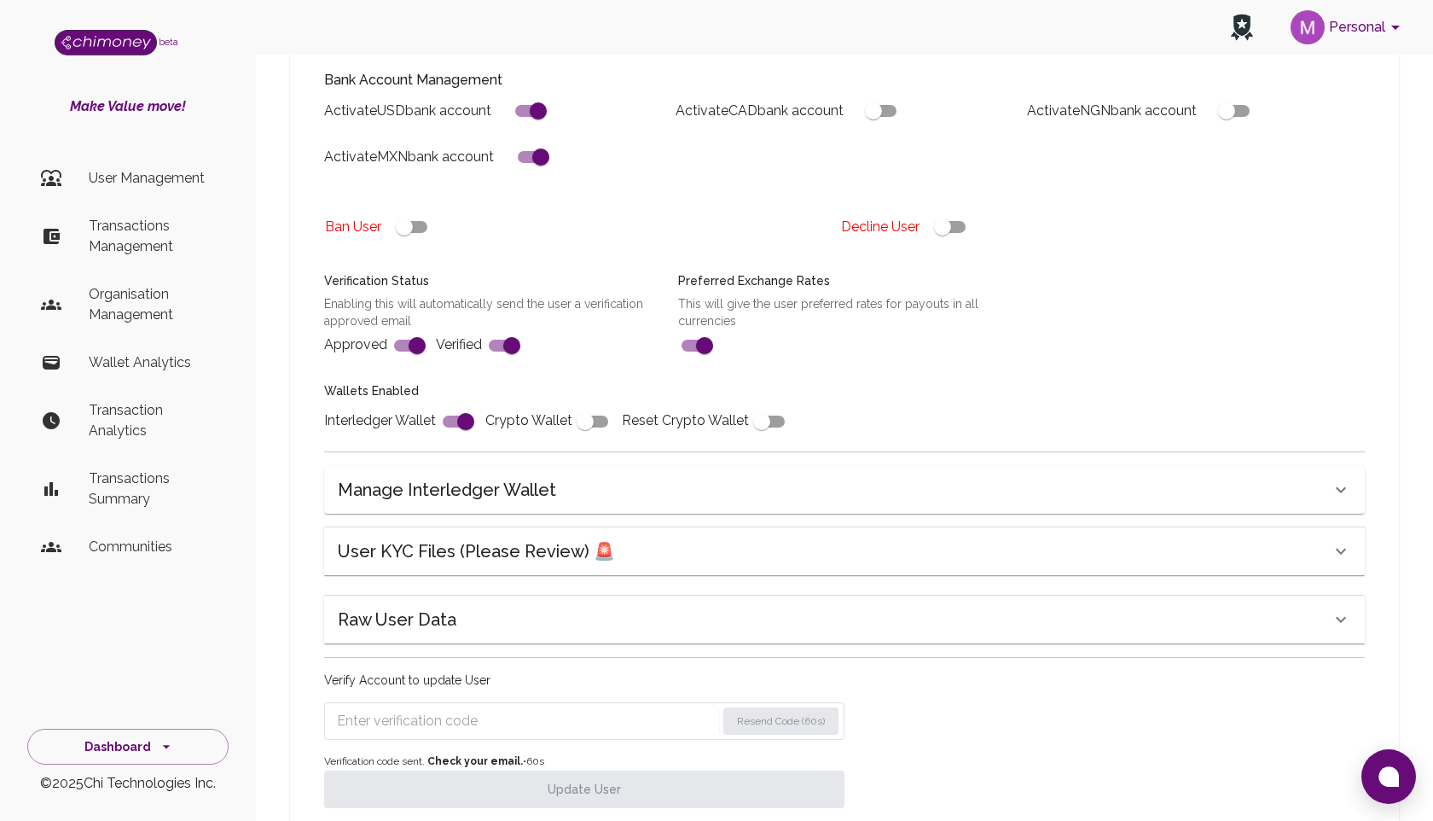
click at [547, 707] on input "Enter verification code" at bounding box center [526, 720] width 379 height 27
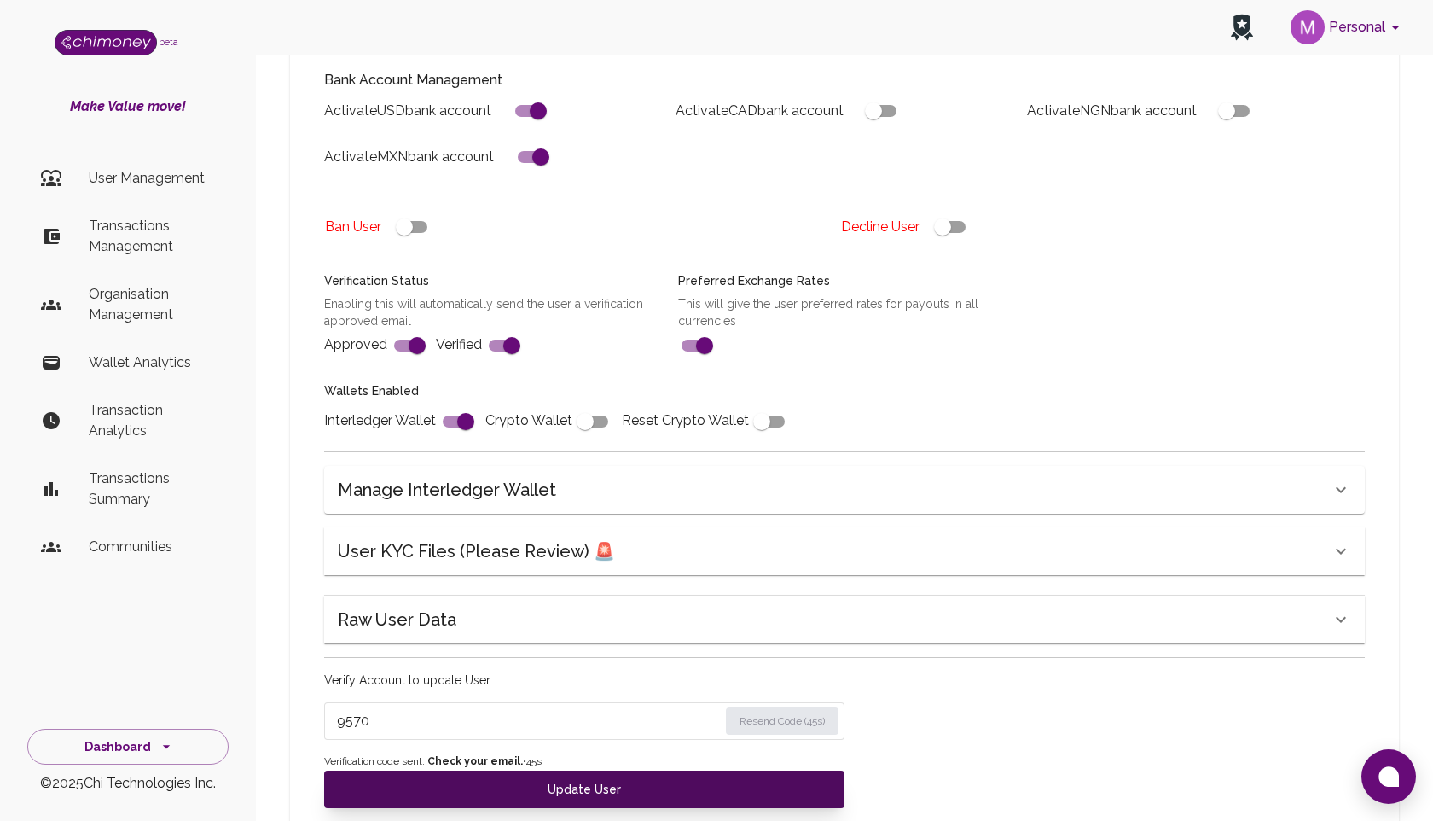
type input "9570"
click at [586, 770] on button "Update User" at bounding box center [584, 789] width 520 height 38
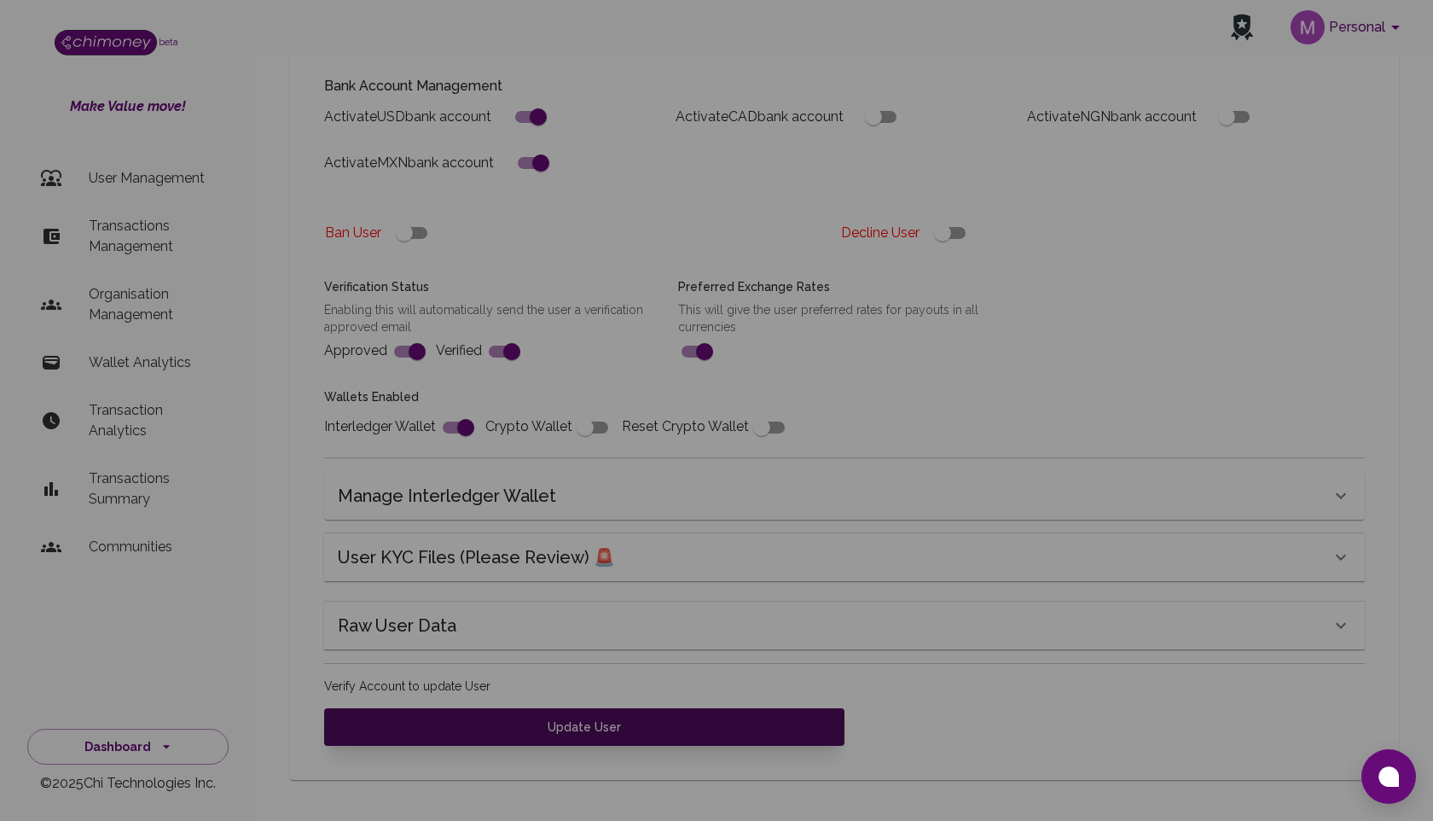
scroll to position [482, 0]
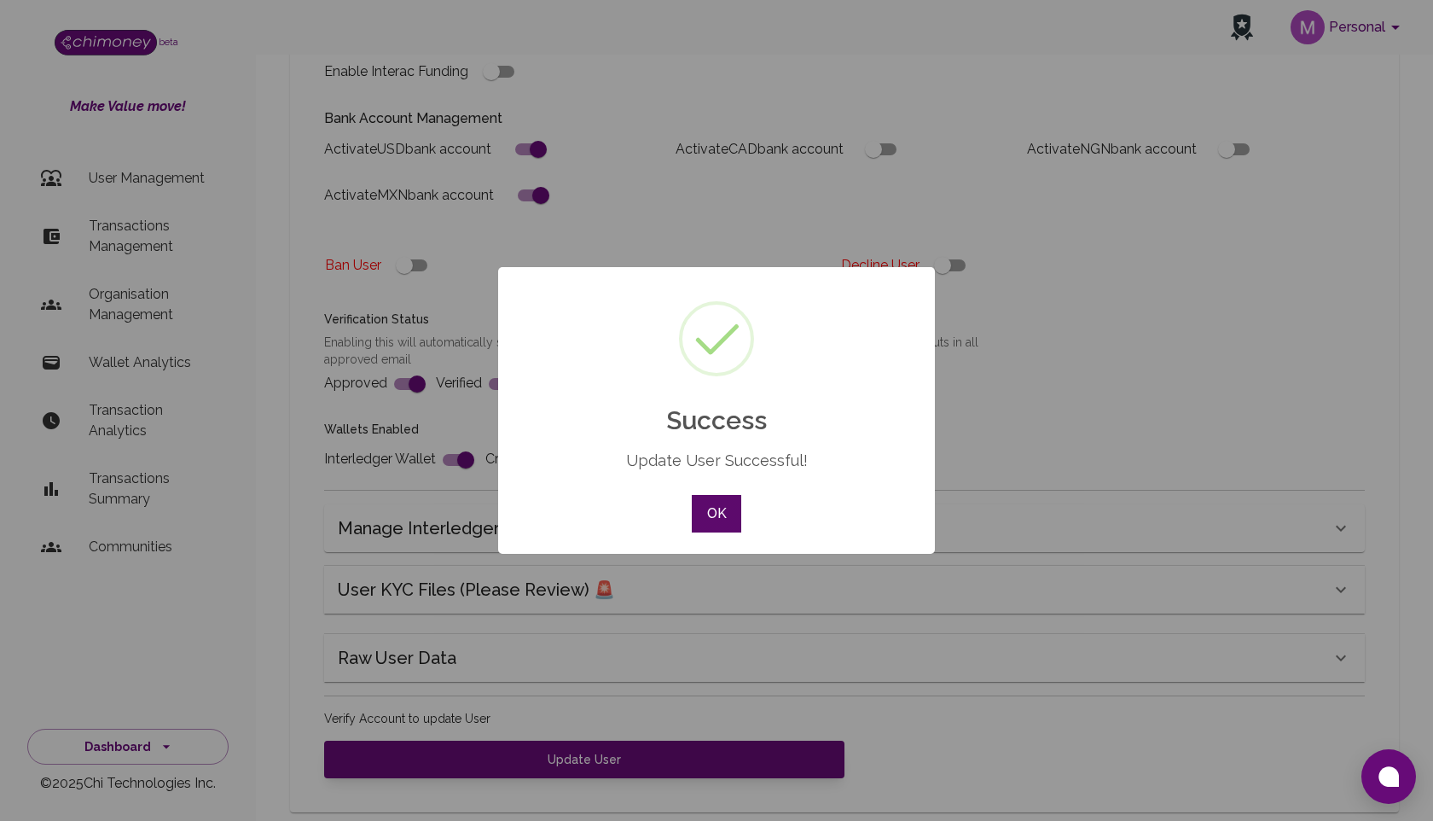
click at [712, 510] on button "OK" at bounding box center [716, 514] width 49 height 38
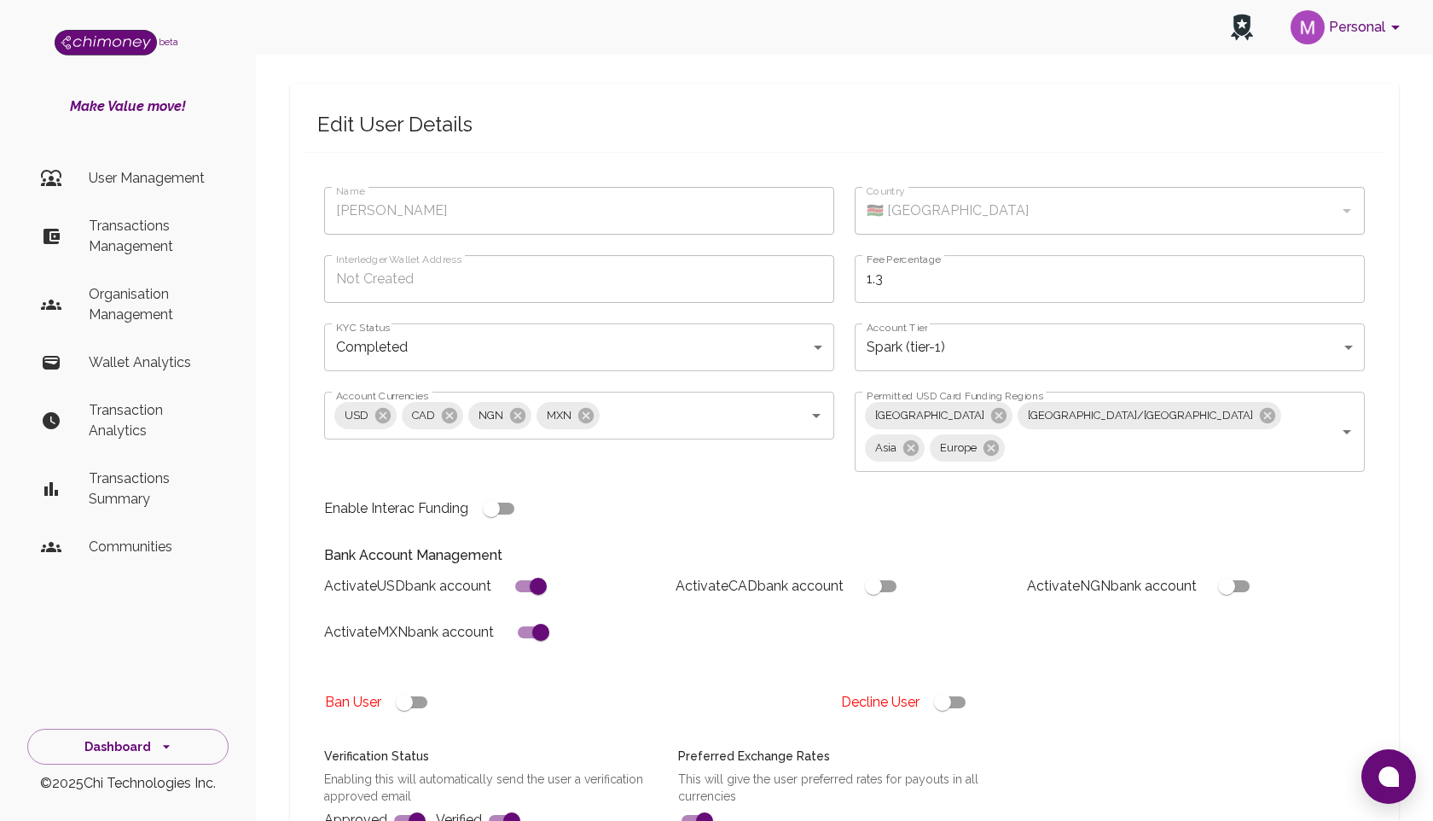
scroll to position [0, 0]
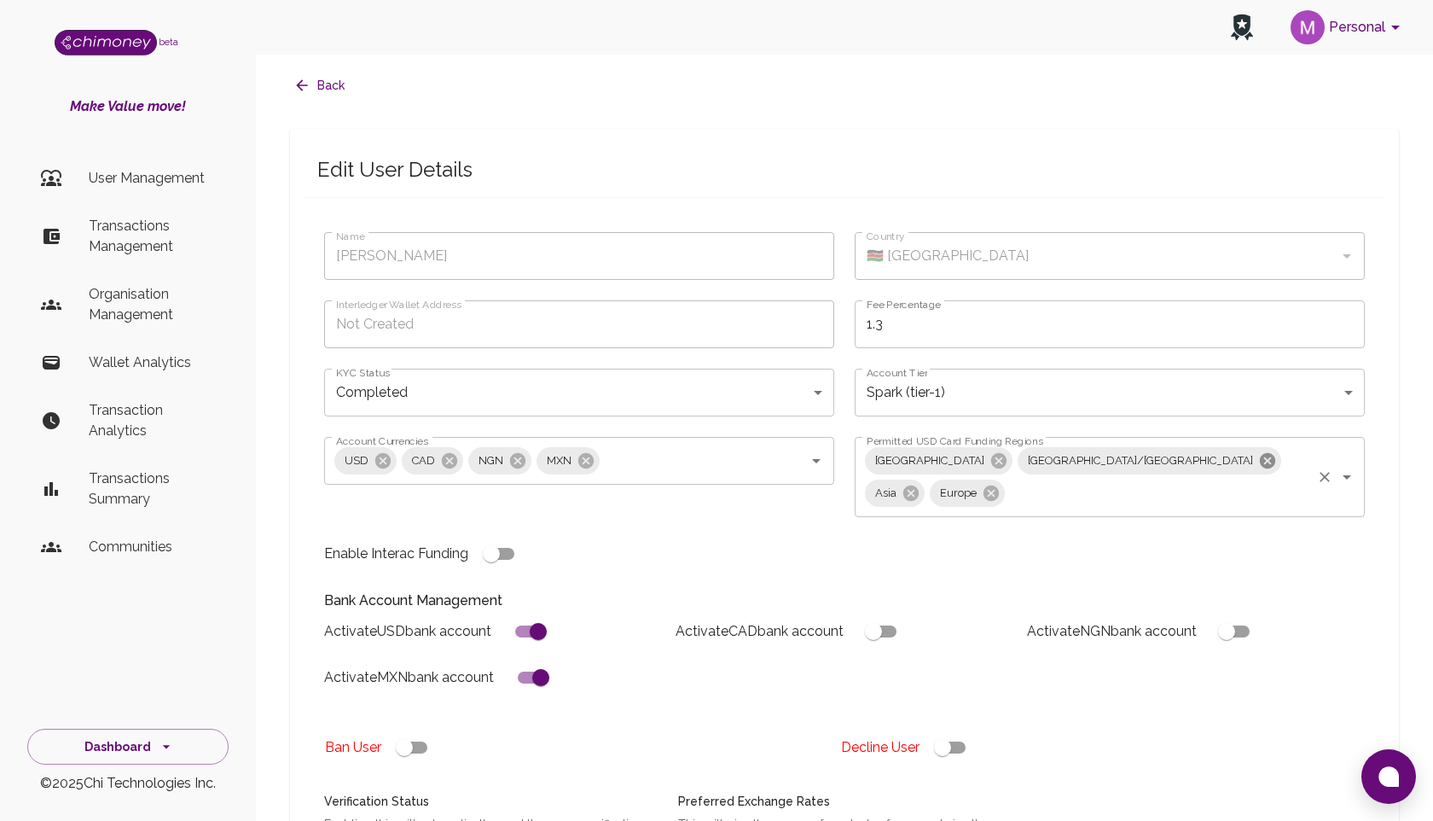
click at [1258, 462] on icon at bounding box center [1267, 460] width 19 height 19
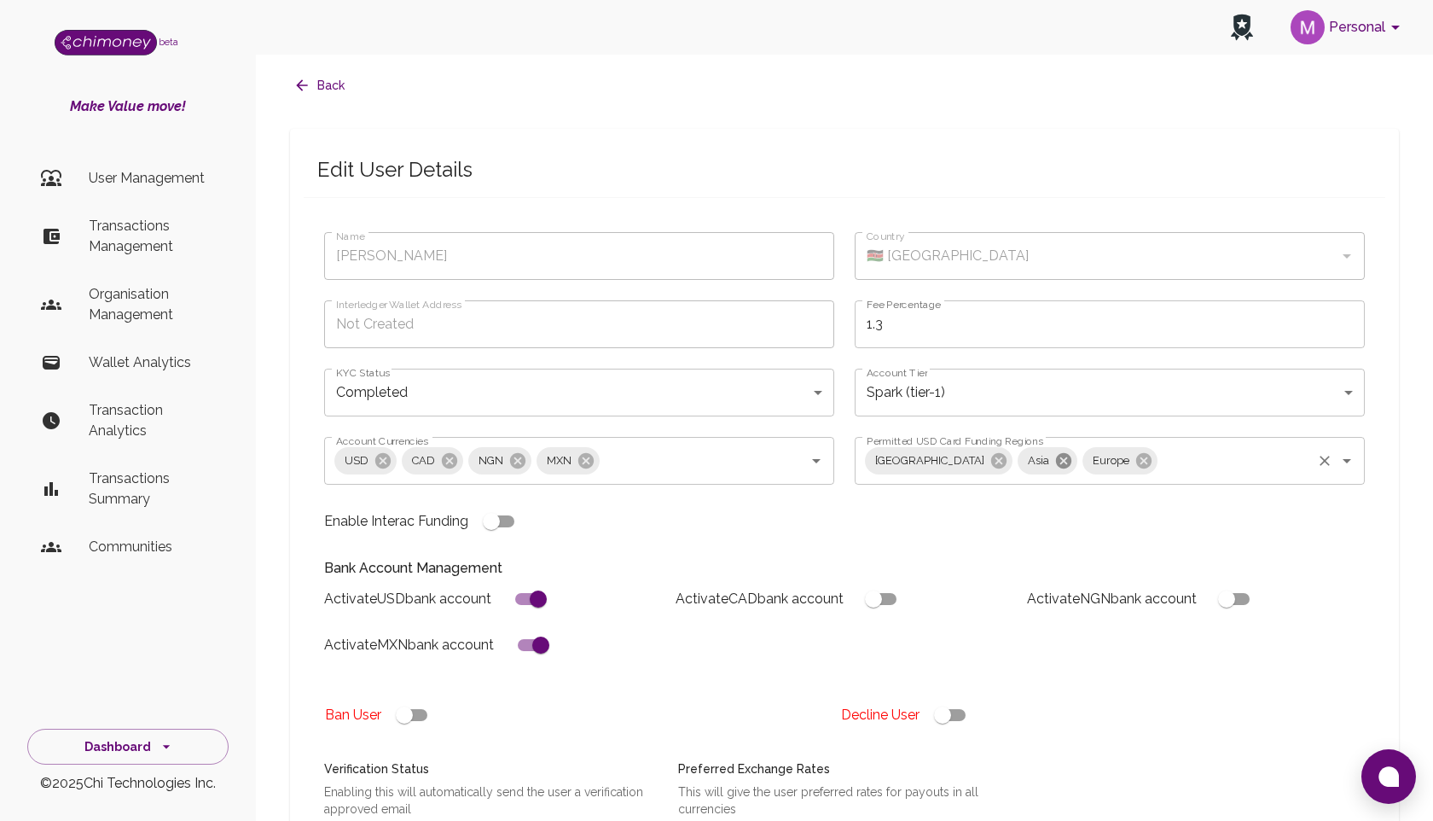
click at [1056, 457] on icon at bounding box center [1063, 459] width 15 height 15
click at [1071, 458] on icon at bounding box center [1078, 459] width 15 height 15
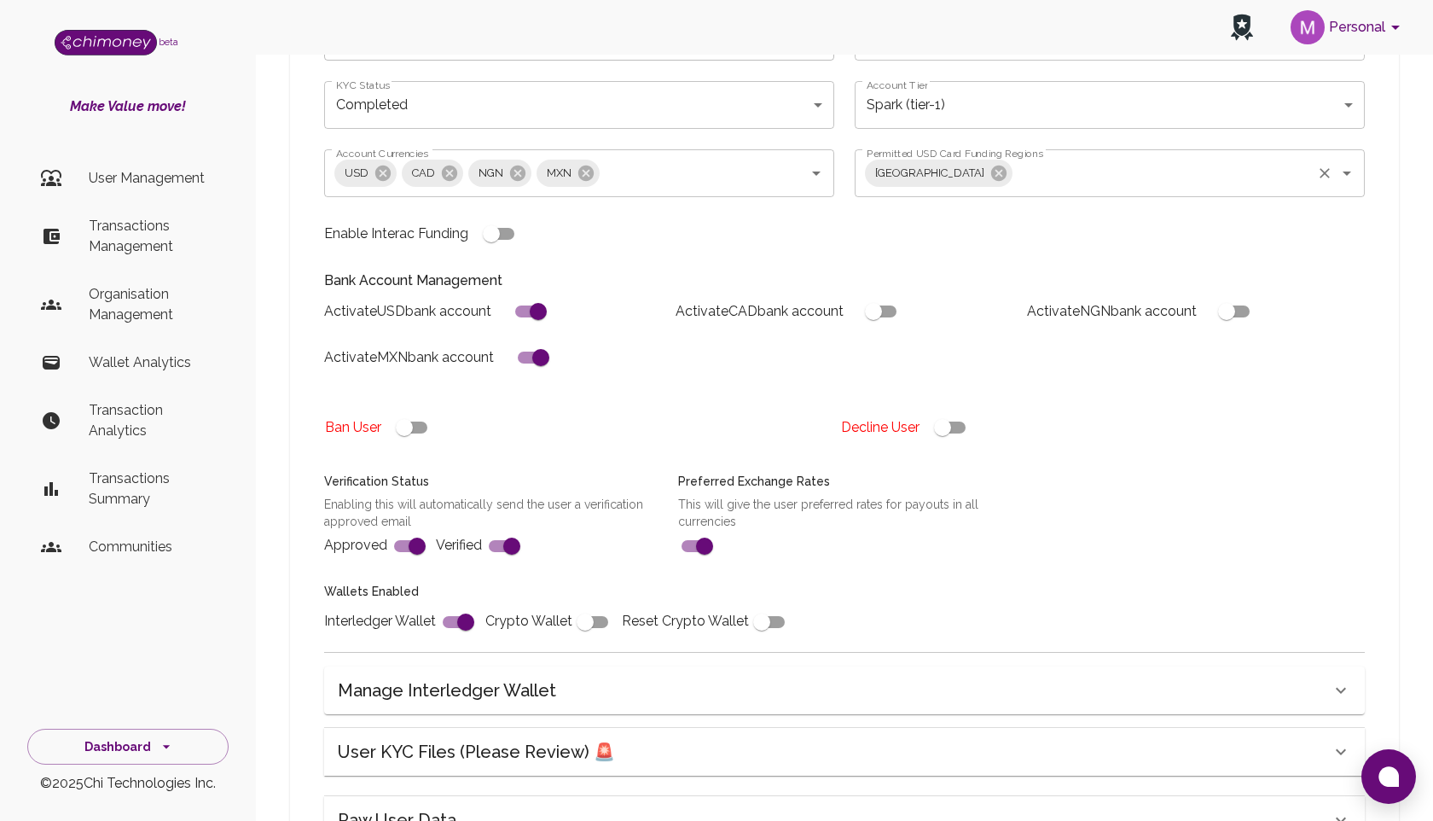
scroll to position [482, 0]
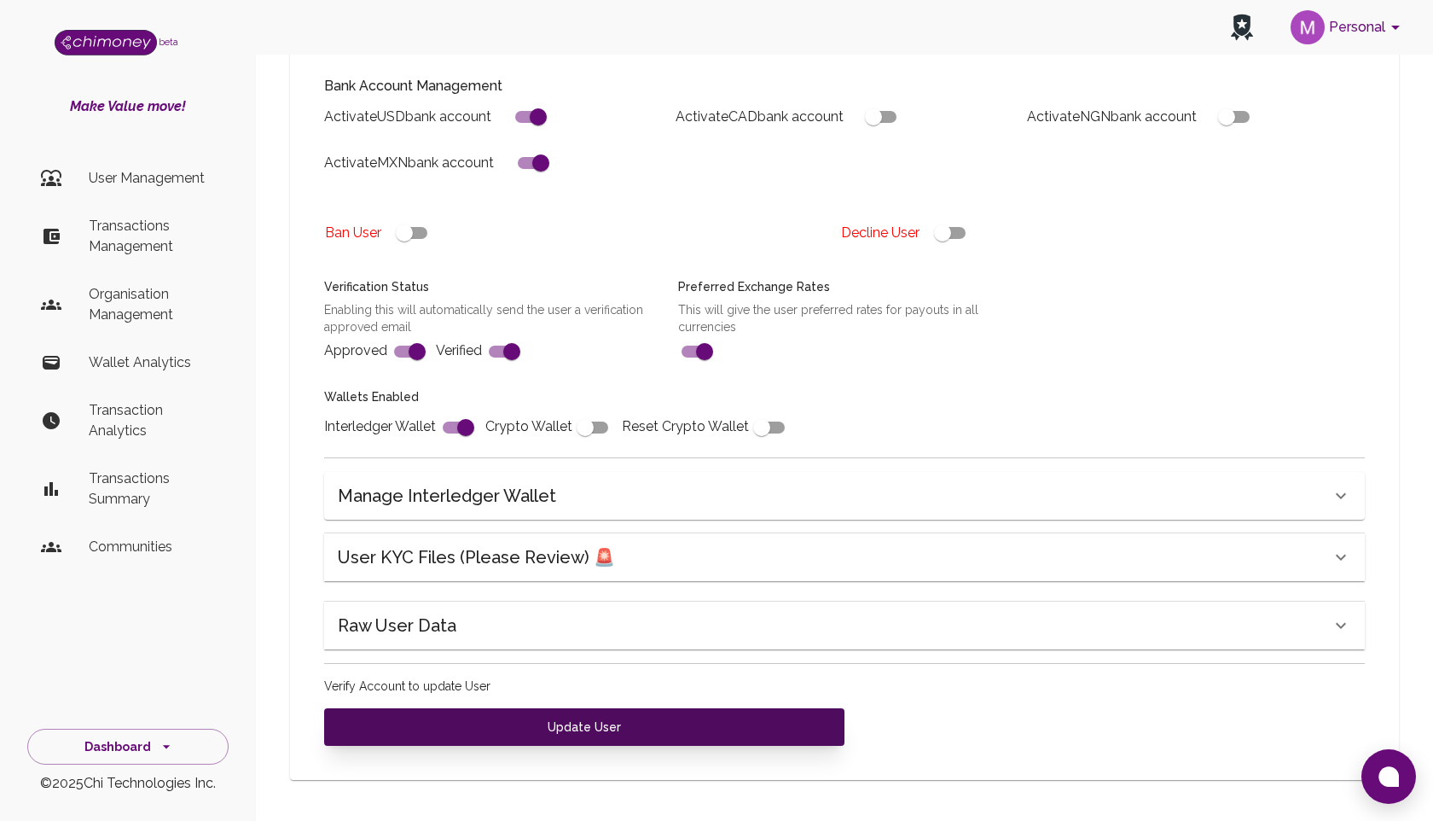
click at [601, 724] on button "Update User" at bounding box center [584, 727] width 520 height 38
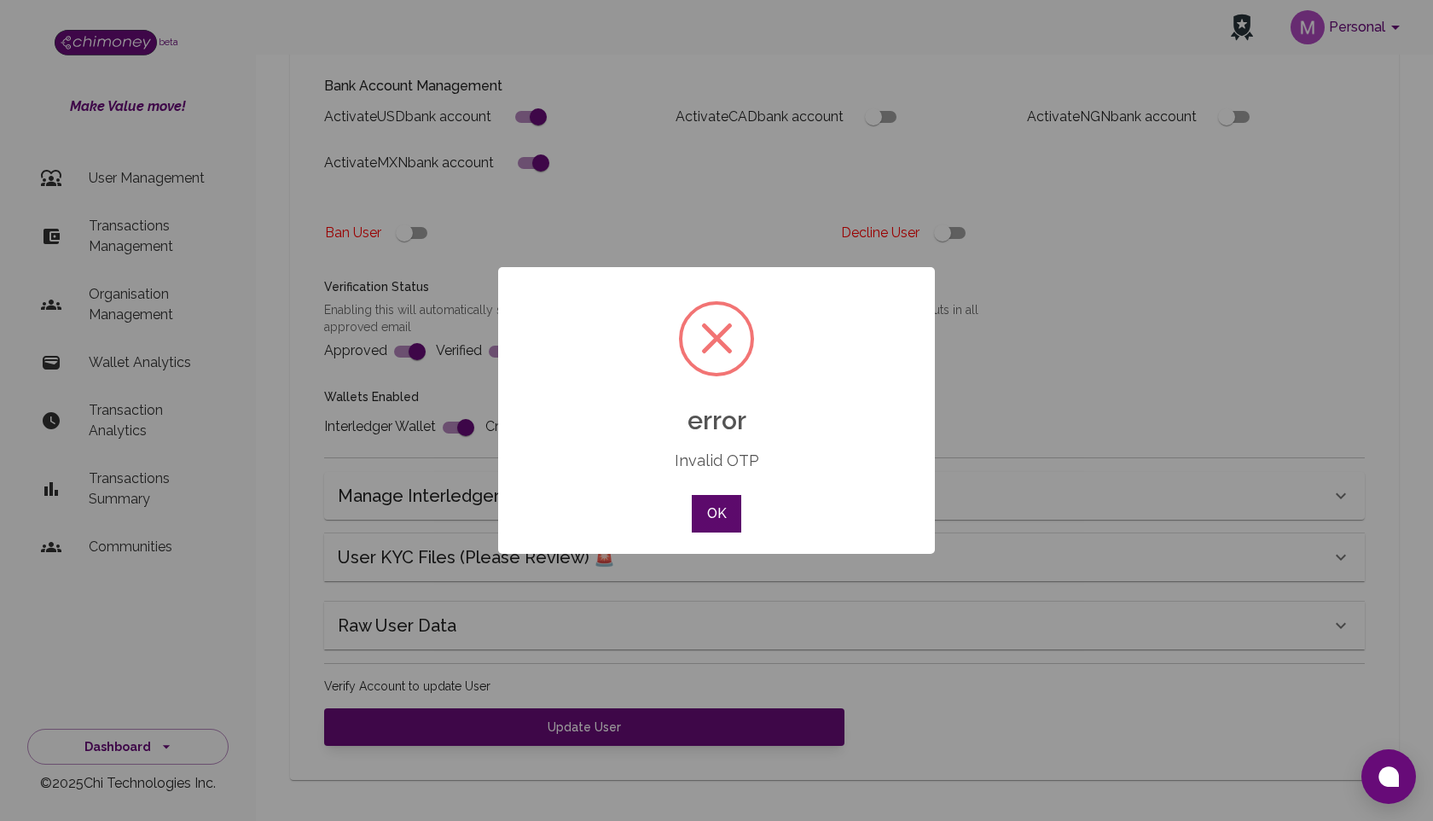
click at [721, 515] on button "OK" at bounding box center [716, 514] width 49 height 38
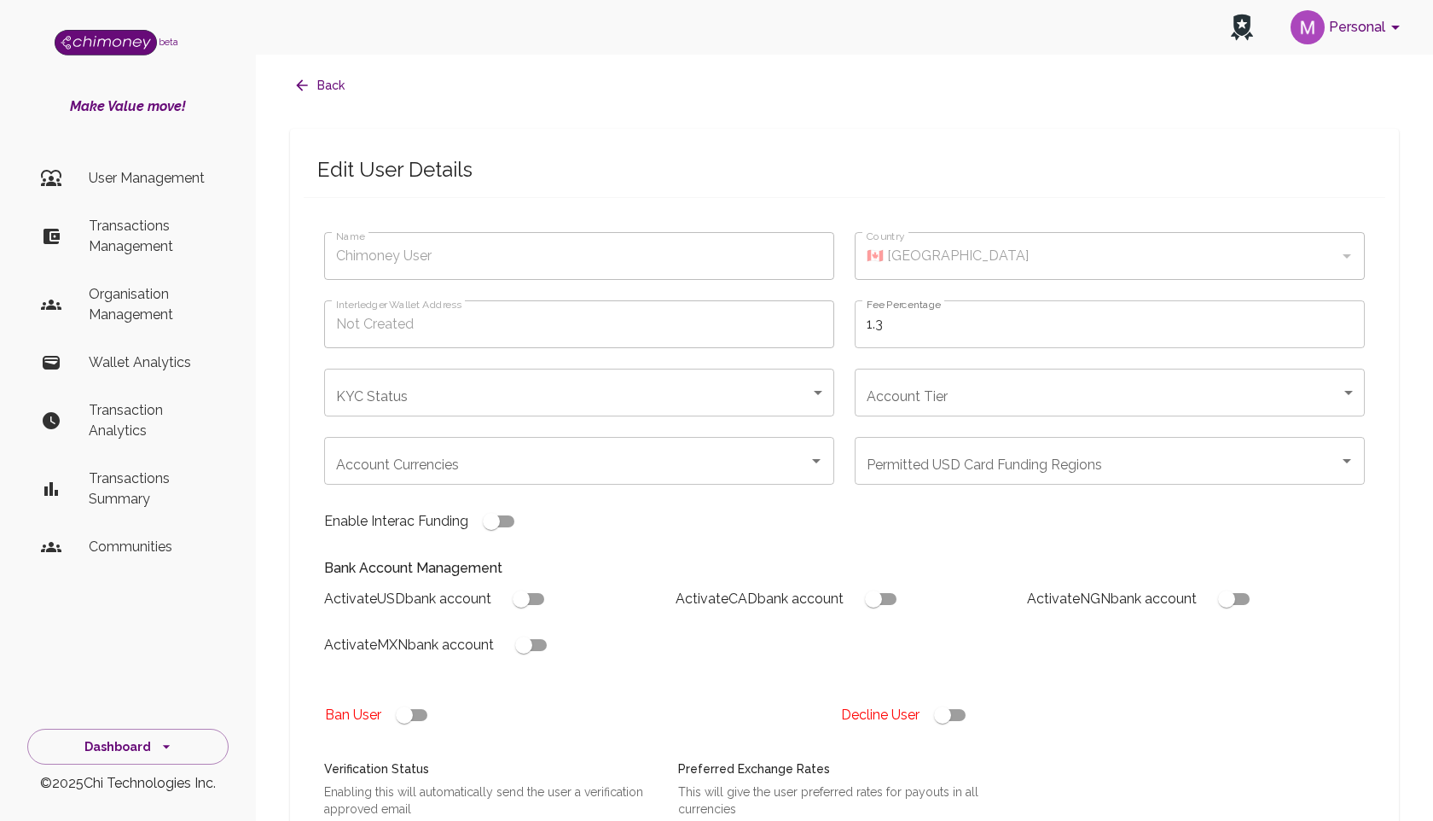
scroll to position [482, 0]
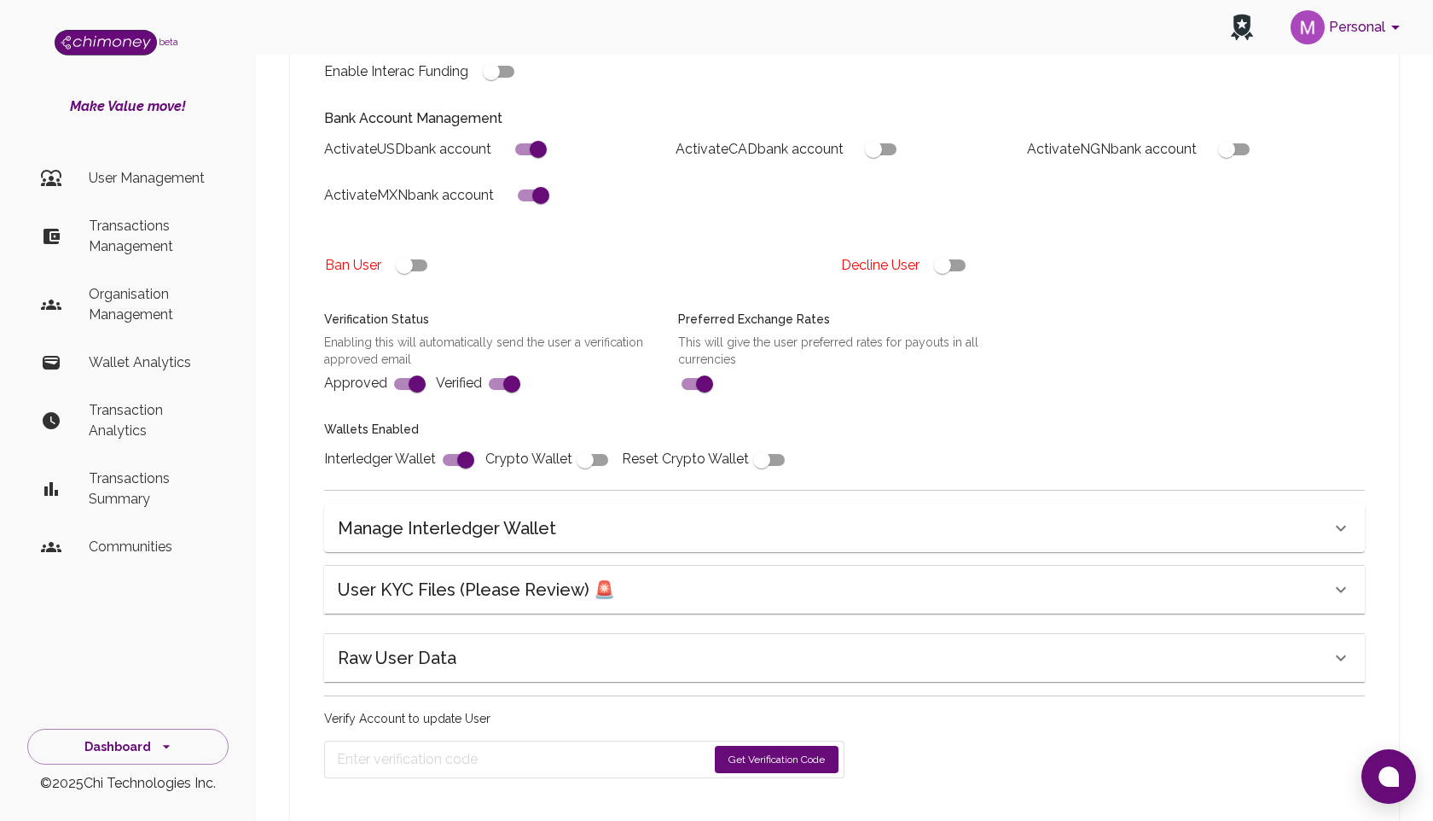
type input "[PERSON_NAME]"
type input "🇰🇪 [GEOGRAPHIC_DATA]"
type input "completed"
type input "tier-1"
checkbox input "true"
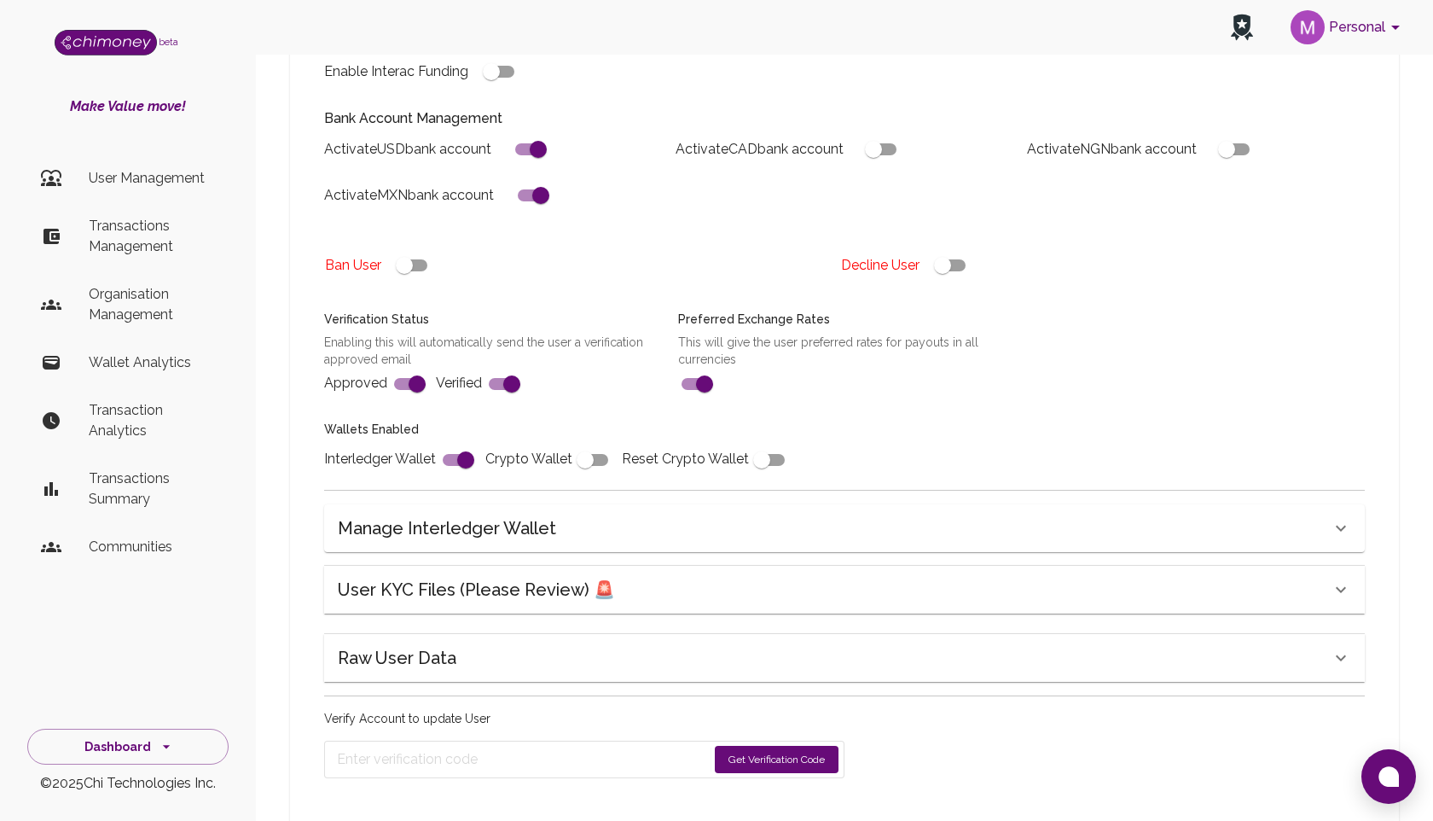
checkbox input "true"
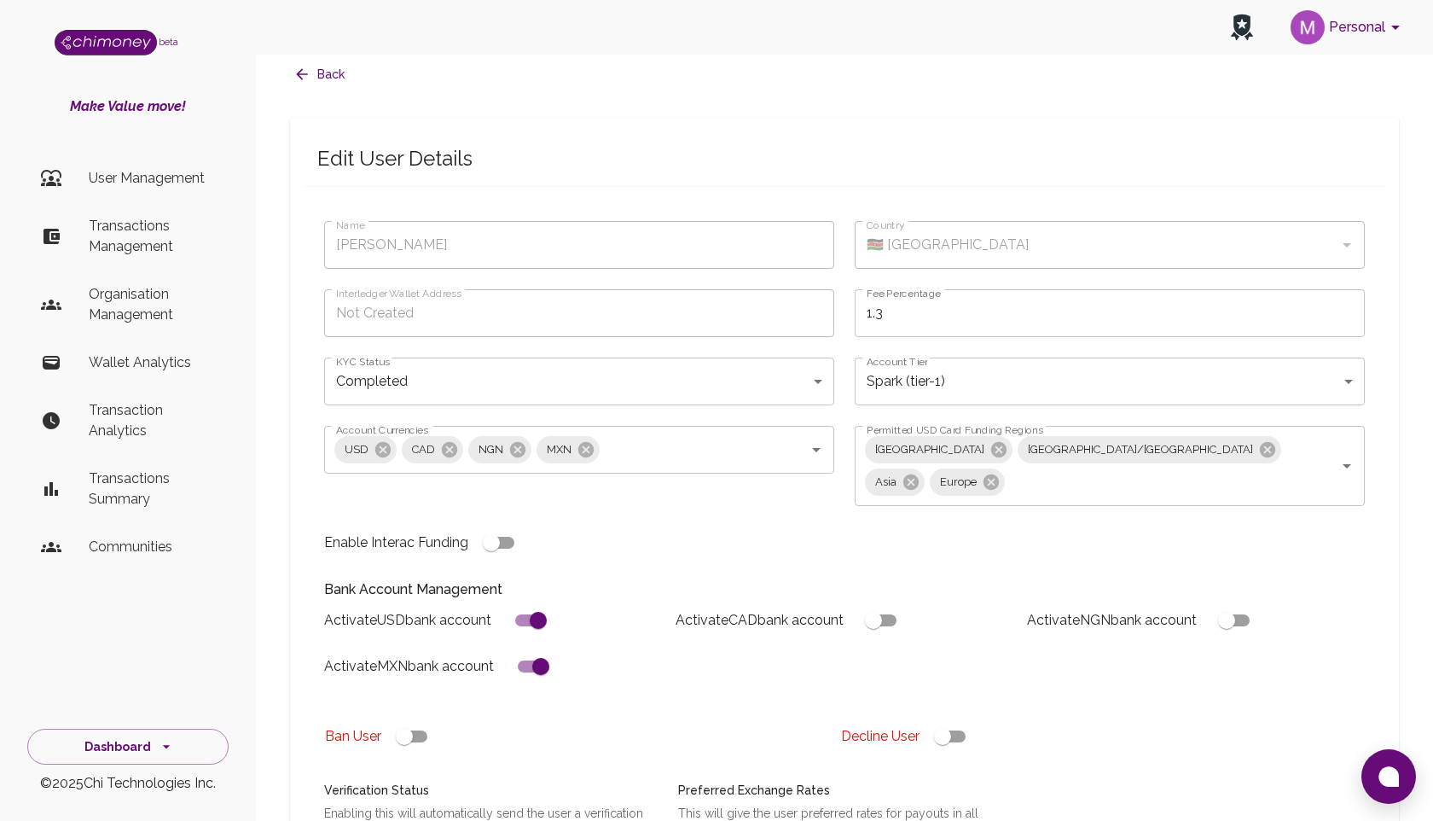
scroll to position [0, 0]
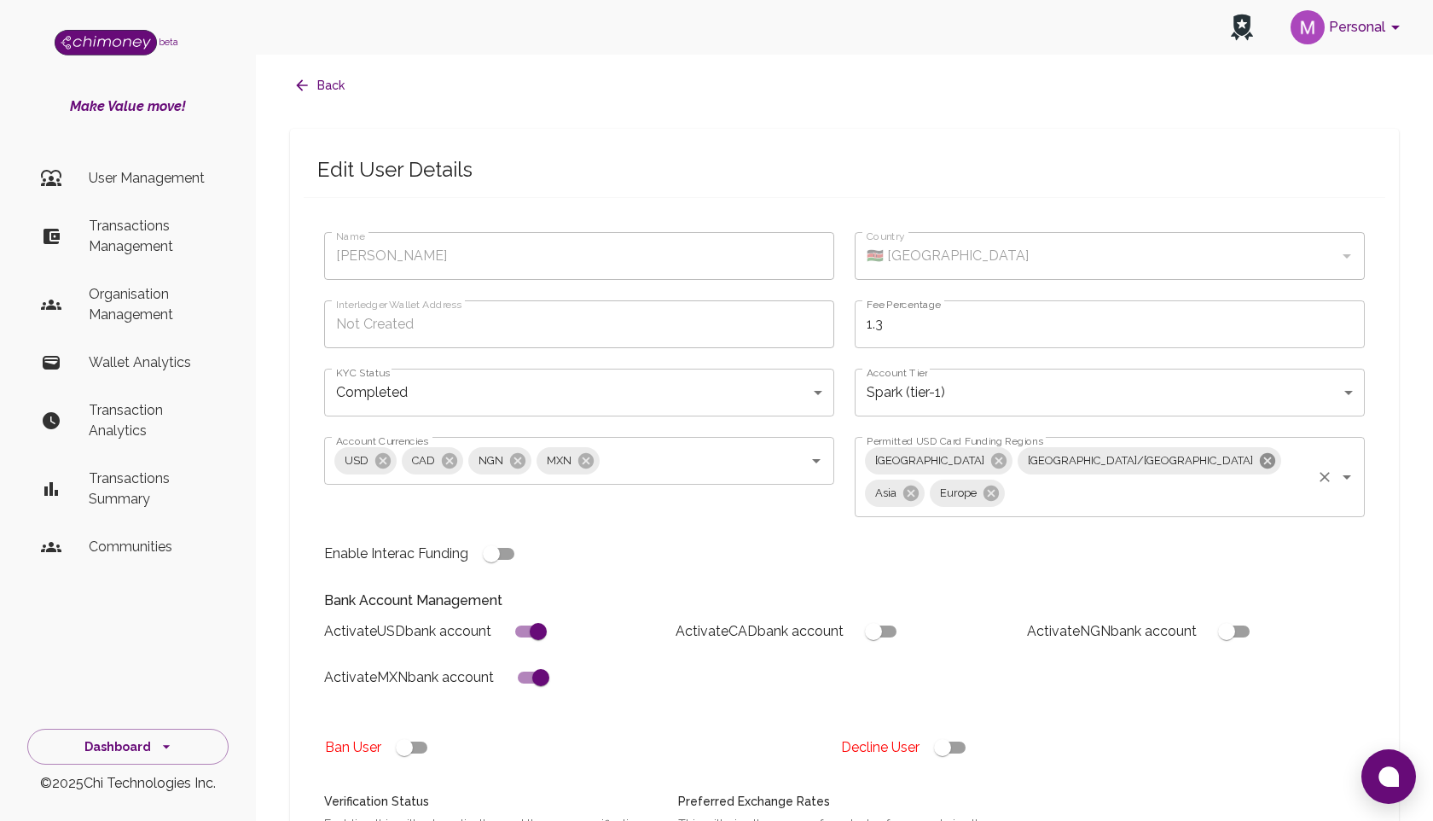
click at [1260, 458] on icon at bounding box center [1267, 459] width 15 height 15
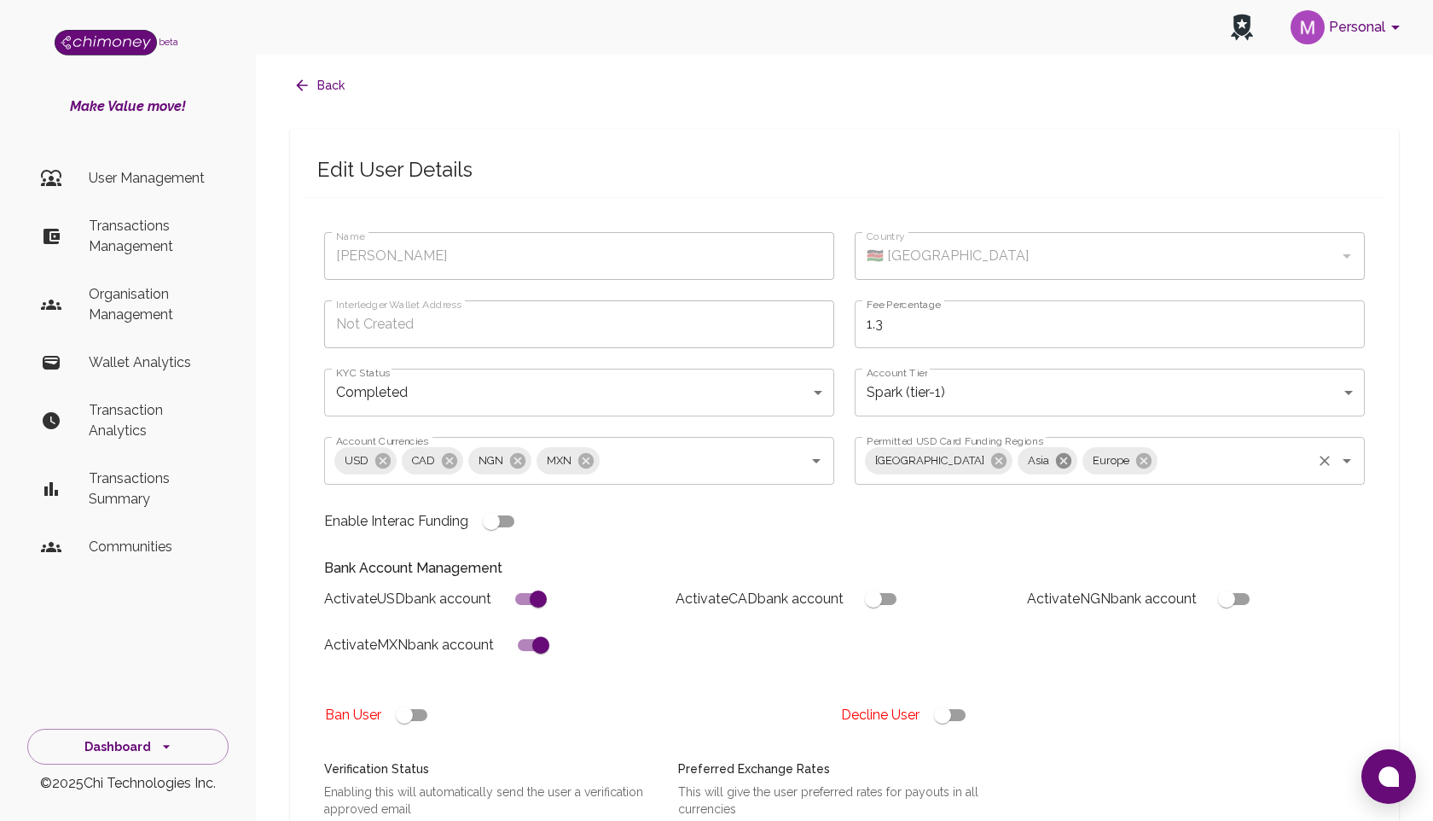
click at [1056, 461] on icon at bounding box center [1063, 459] width 15 height 15
click at [1071, 461] on icon at bounding box center [1078, 459] width 15 height 15
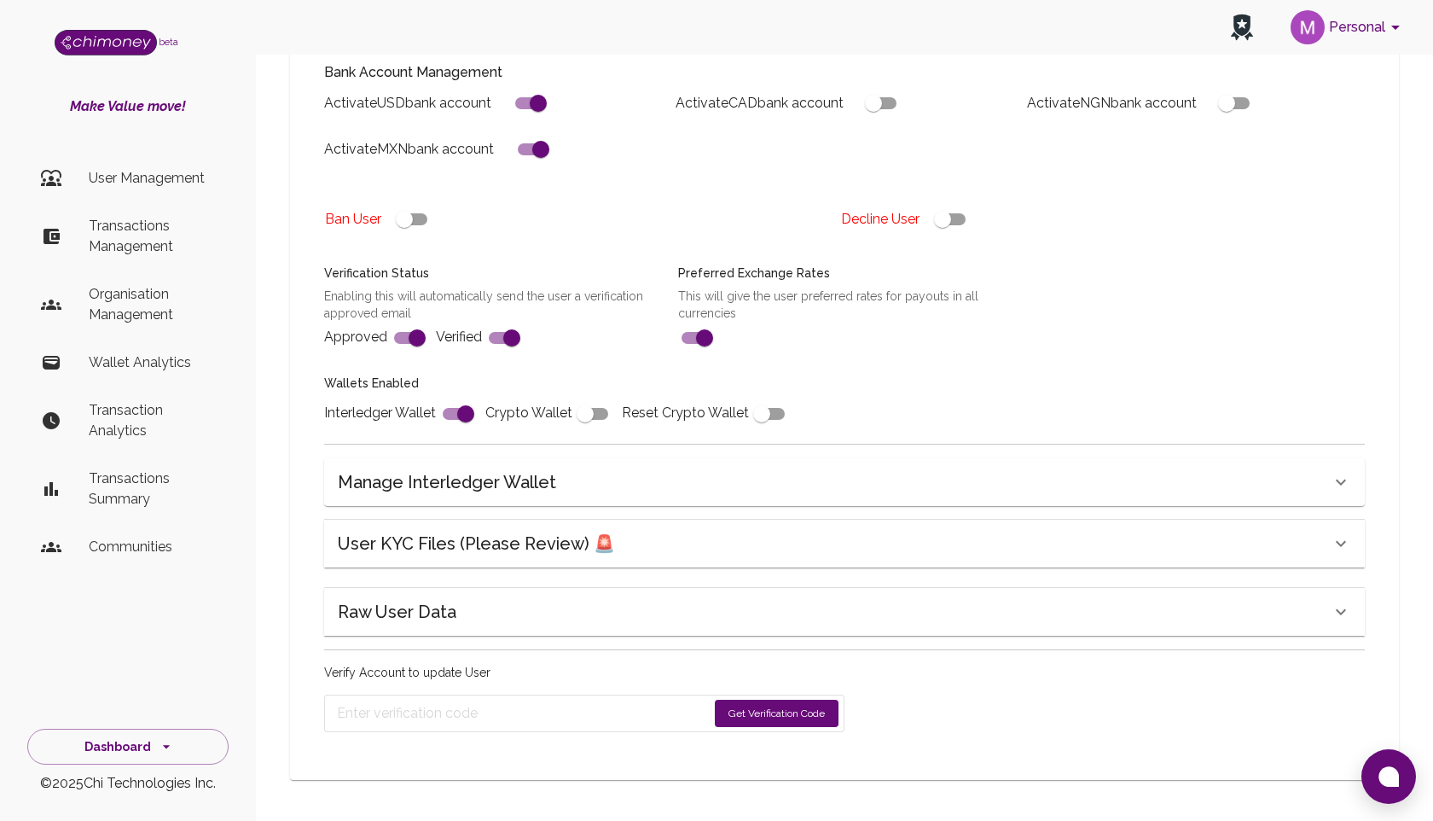
click at [740, 712] on button "Get Verification Code" at bounding box center [777, 712] width 124 height 27
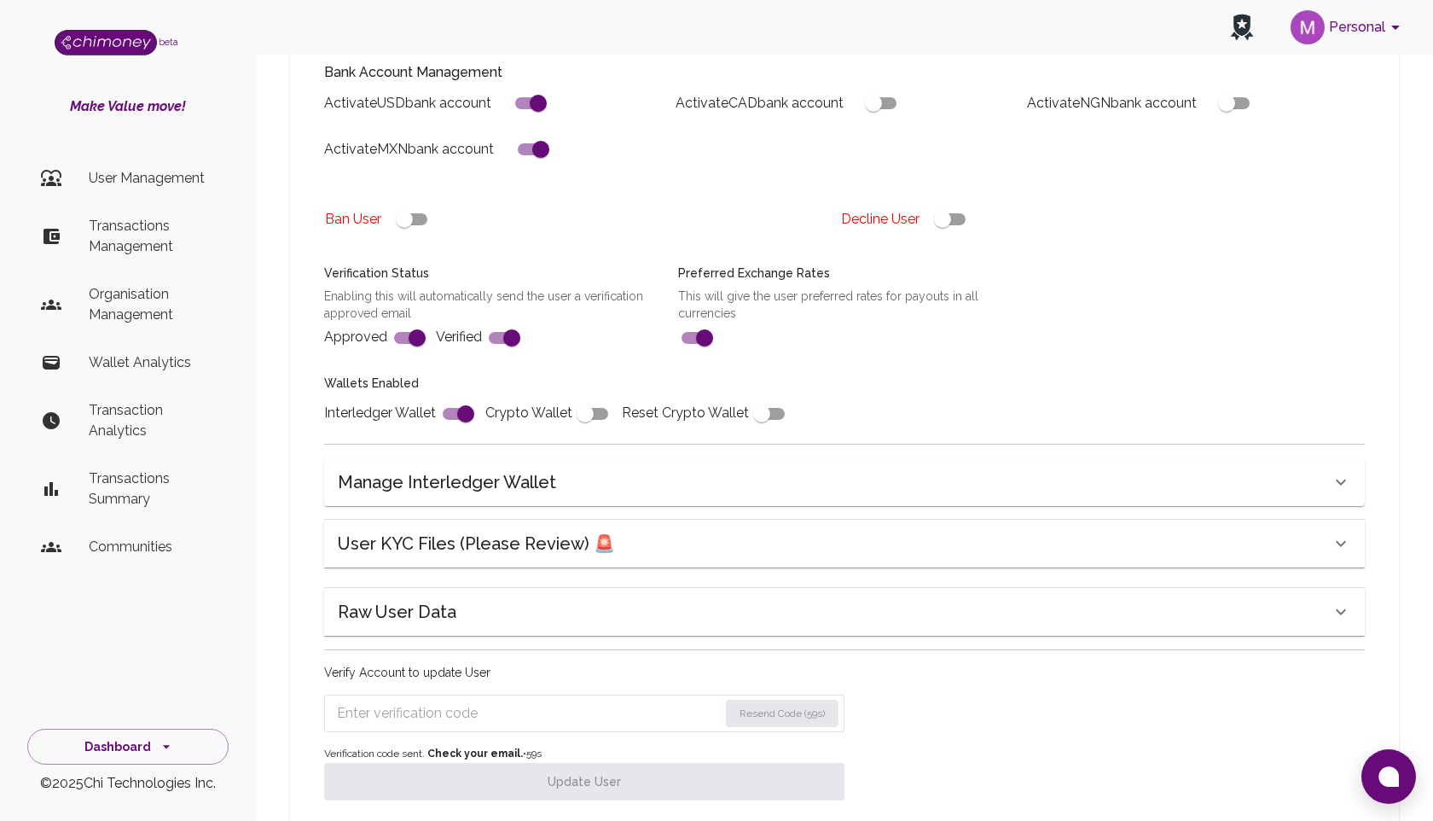
click at [534, 709] on input "Enter verification code" at bounding box center [527, 712] width 381 height 27
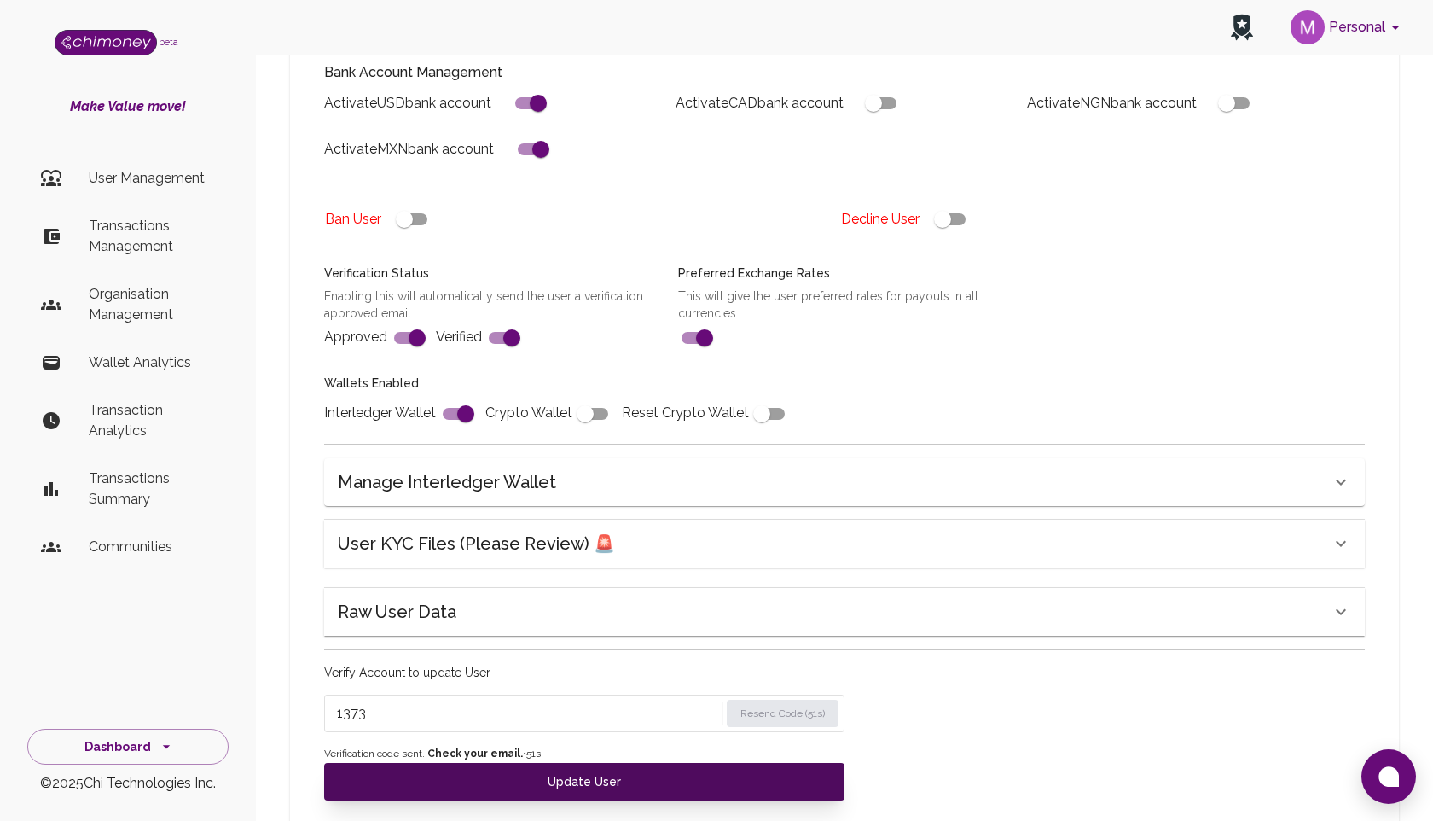
type input "1373"
click at [585, 778] on button "Update User" at bounding box center [584, 782] width 520 height 38
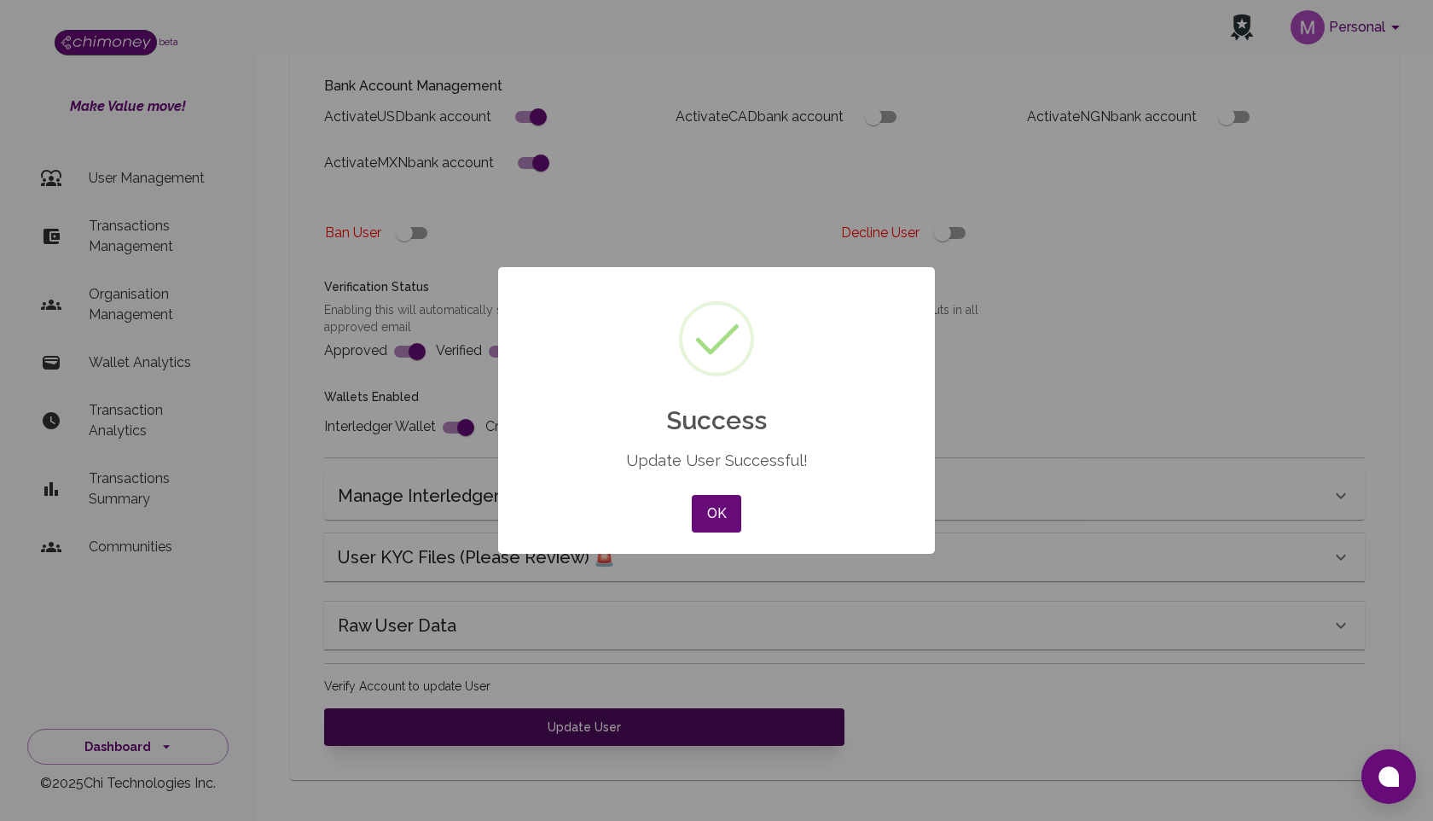
scroll to position [482, 0]
click at [724, 511] on button "OK" at bounding box center [716, 514] width 49 height 38
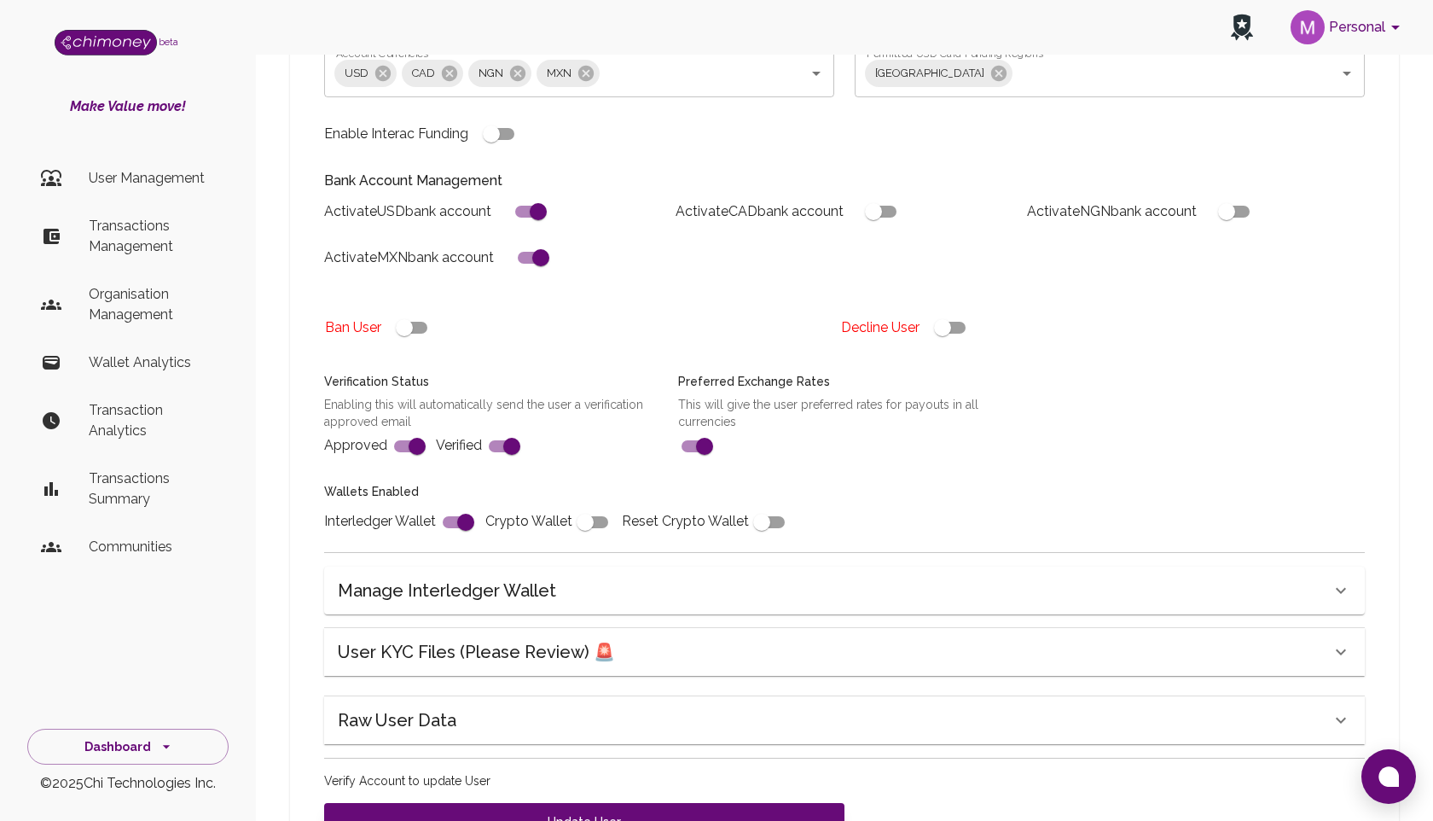
scroll to position [38, 0]
